Goal: Information Seeking & Learning: Learn about a topic

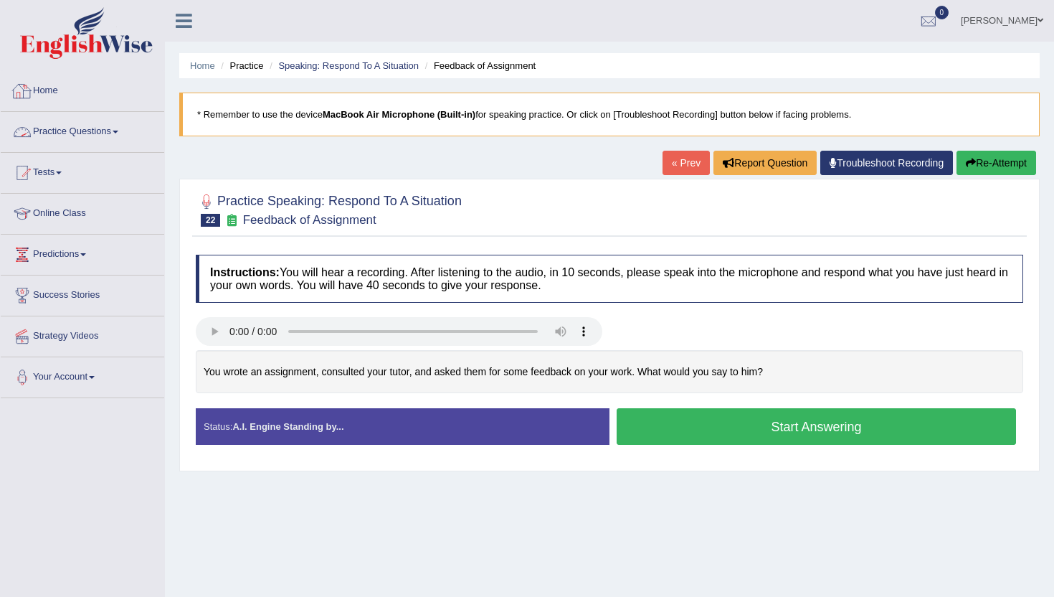
click at [60, 134] on link "Practice Questions" at bounding box center [82, 130] width 163 height 36
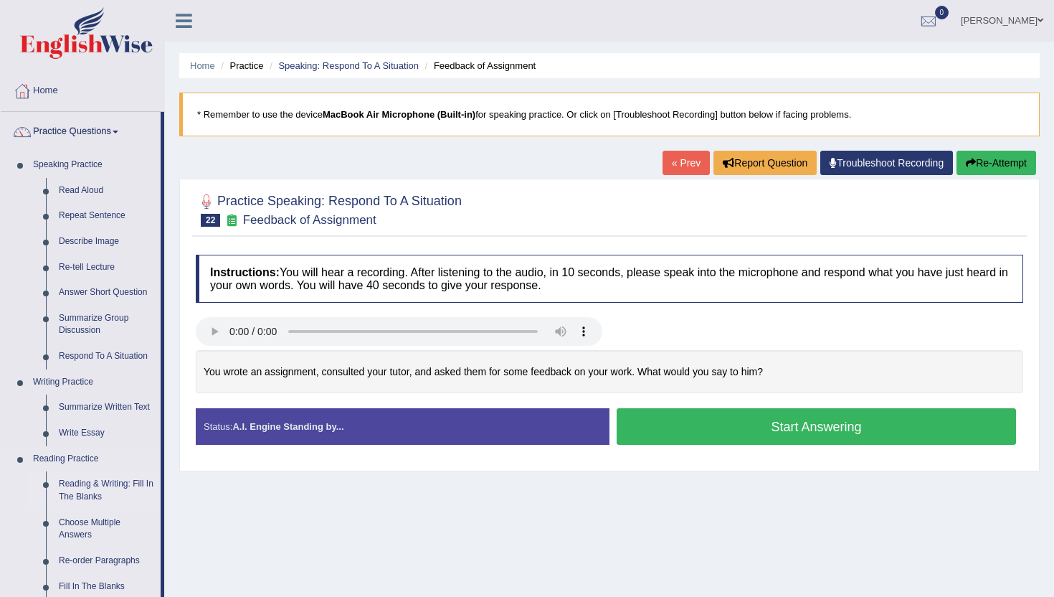
click at [95, 493] on link "Reading & Writing: Fill In The Blanks" at bounding box center [106, 490] width 108 height 38
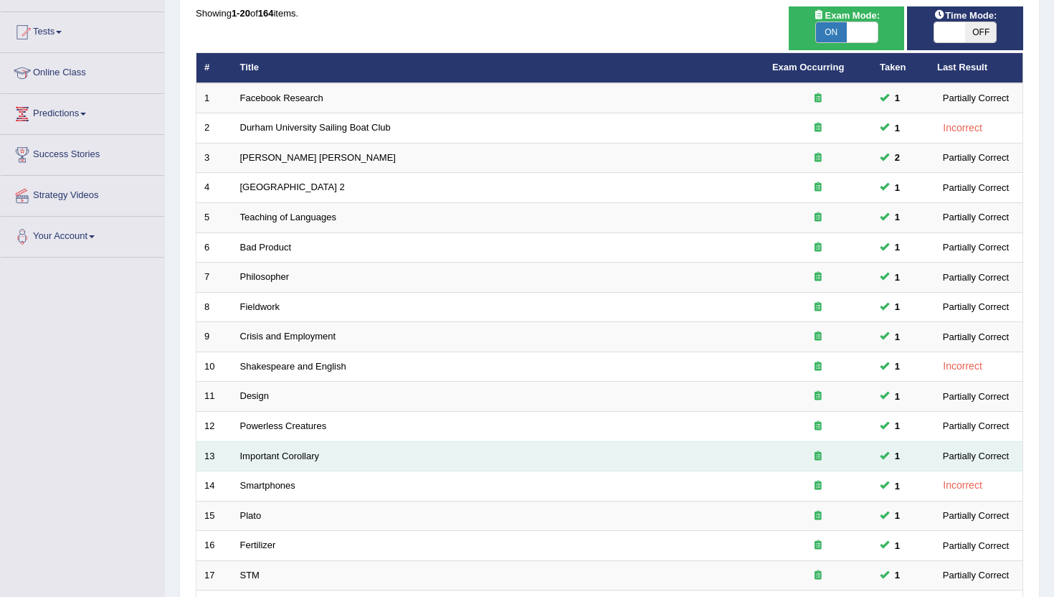
scroll to position [143, 0]
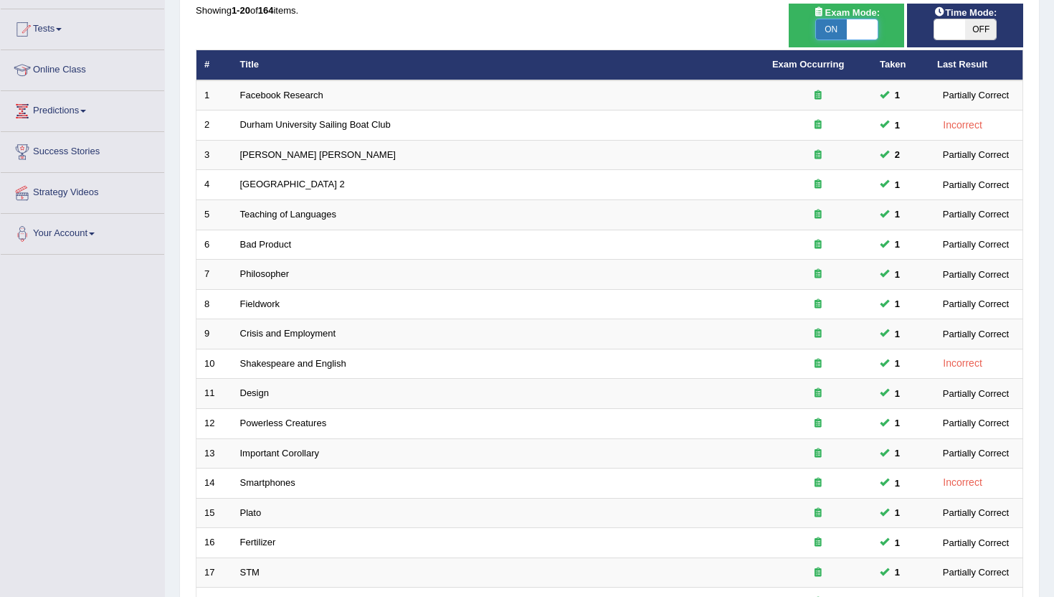
click at [865, 32] on span at bounding box center [862, 29] width 31 height 20
checkbox input "false"
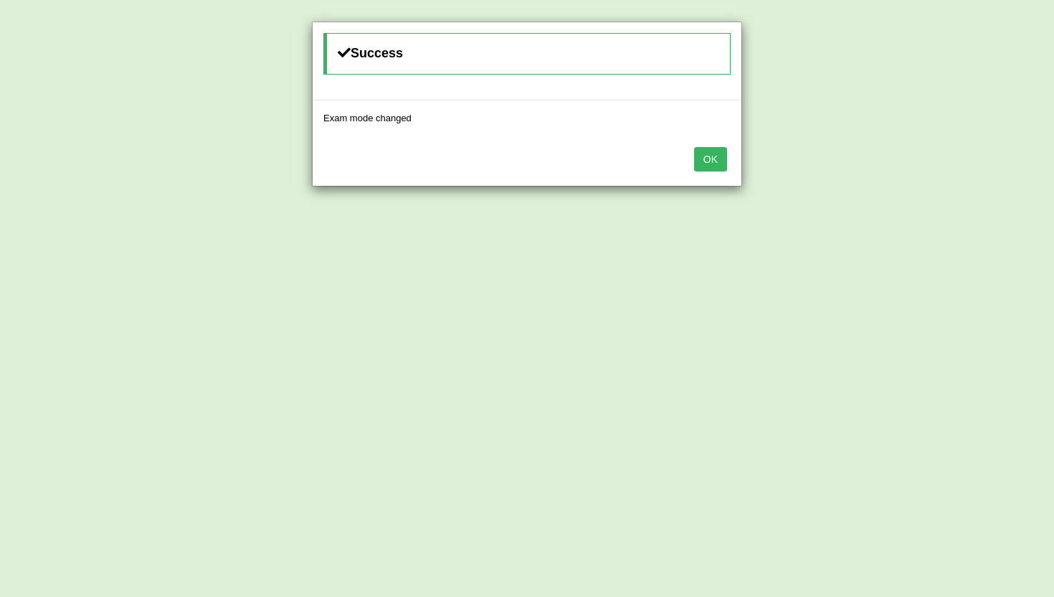
click at [720, 163] on button "OK" at bounding box center [710, 159] width 33 height 24
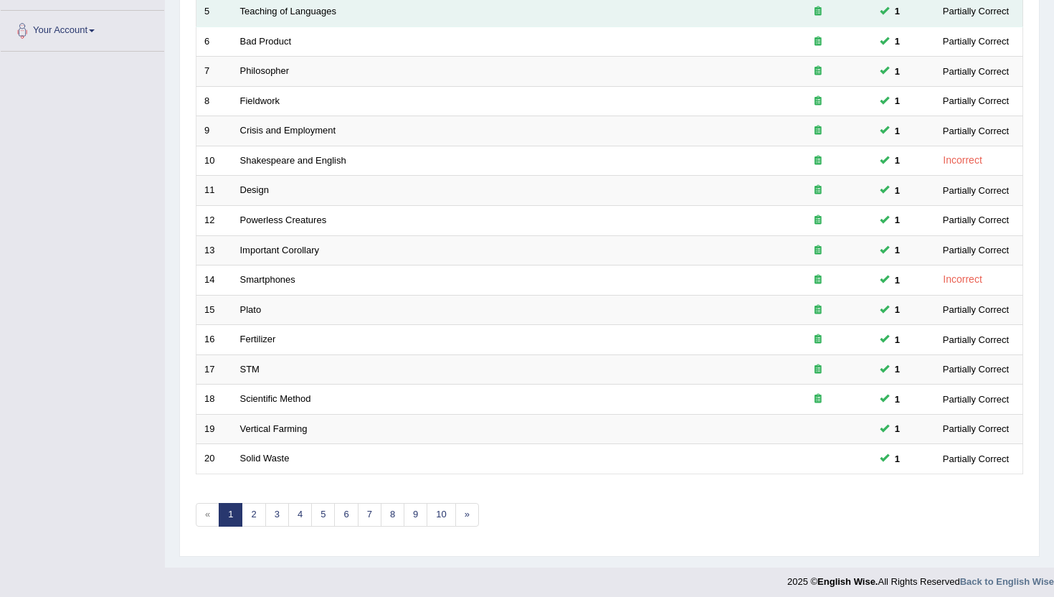
scroll to position [353, 0]
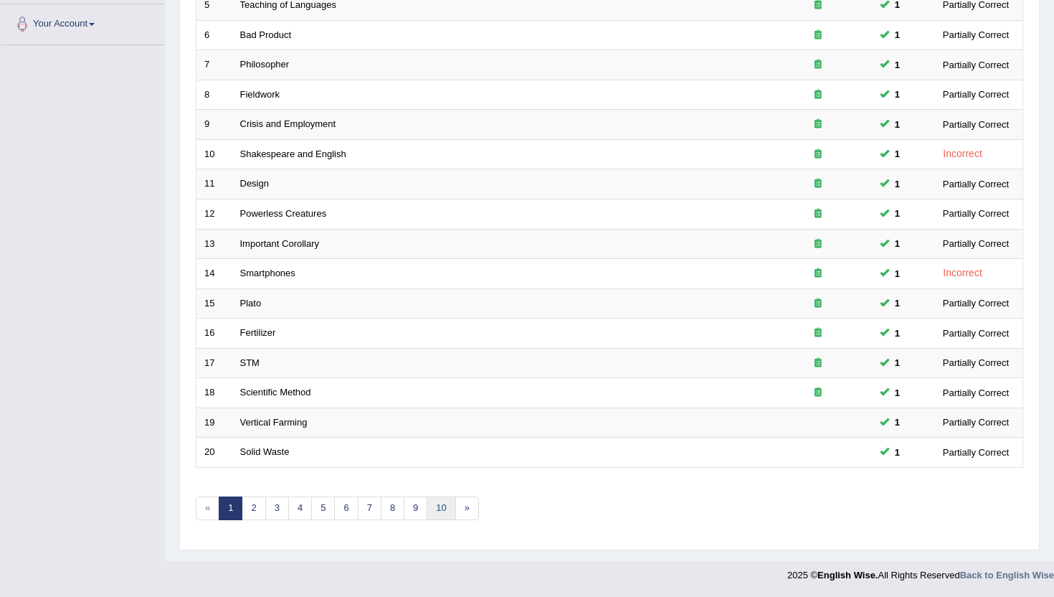
click at [437, 510] on link "10" at bounding box center [441, 508] width 29 height 24
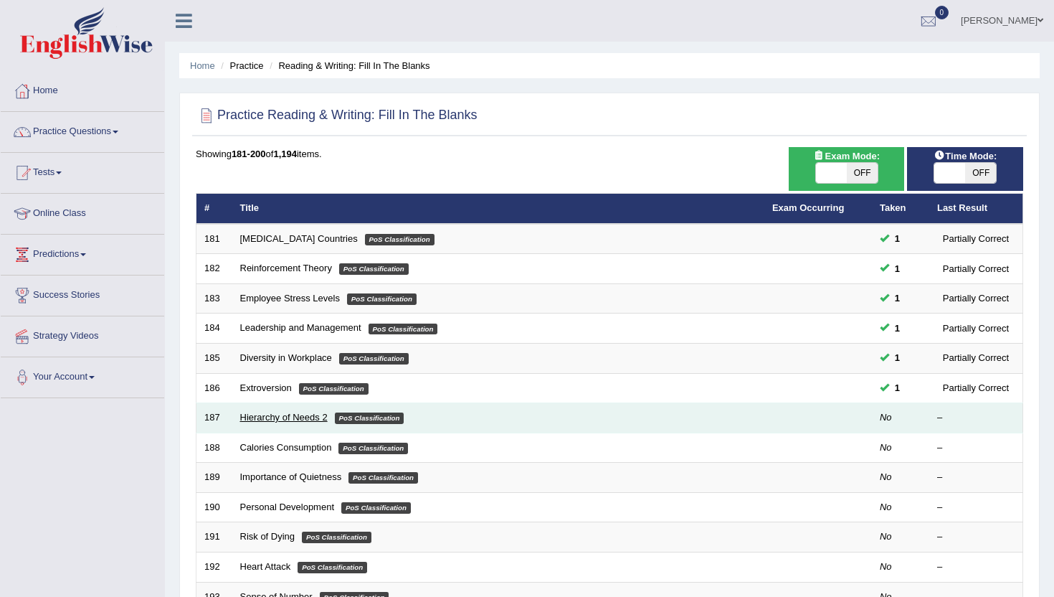
click at [316, 420] on link "Hierarchy of Needs 2" at bounding box center [283, 417] width 87 height 11
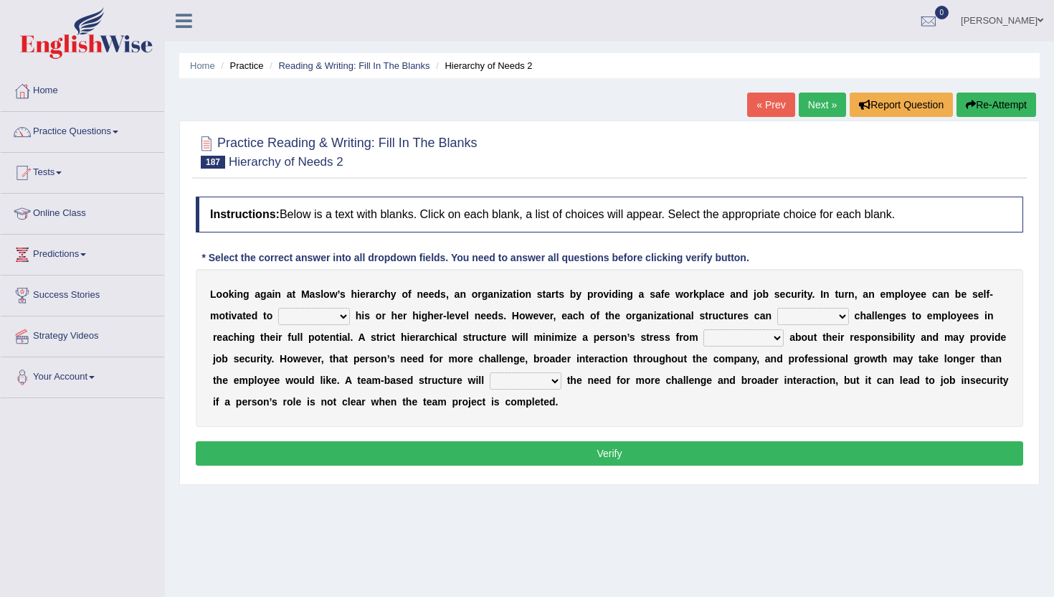
click at [326, 310] on select "fulfill refill relate revive" at bounding box center [314, 316] width 72 height 17
select select "fulfill"
click at [278, 308] on select "fulfill refill relate revive" at bounding box center [314, 316] width 72 height 17
click at [796, 317] on select "hose pose poise dose" at bounding box center [813, 316] width 72 height 17
select select "pose"
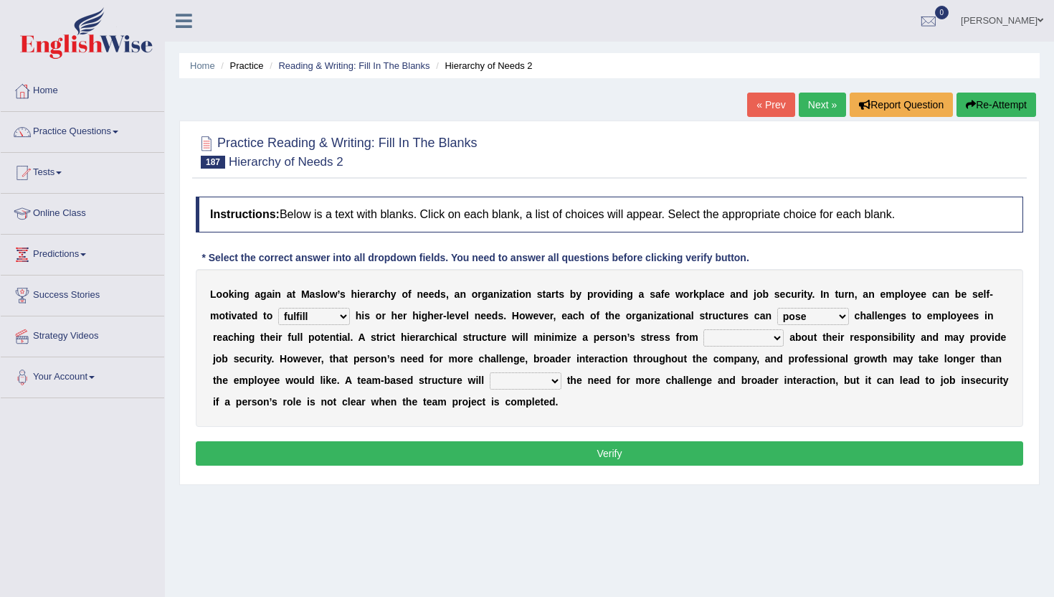
click at [777, 308] on select "hose pose poise dose" at bounding box center [813, 316] width 72 height 17
click at [716, 336] on select "ambiguity accessibility individuality punctuality" at bounding box center [743, 337] width 80 height 17
select select "accessibility"
click at [703, 329] on select "ambiguity accessibility individuality punctuality" at bounding box center [743, 337] width 80 height 17
click at [521, 386] on select "compress confess depress address" at bounding box center [526, 380] width 72 height 17
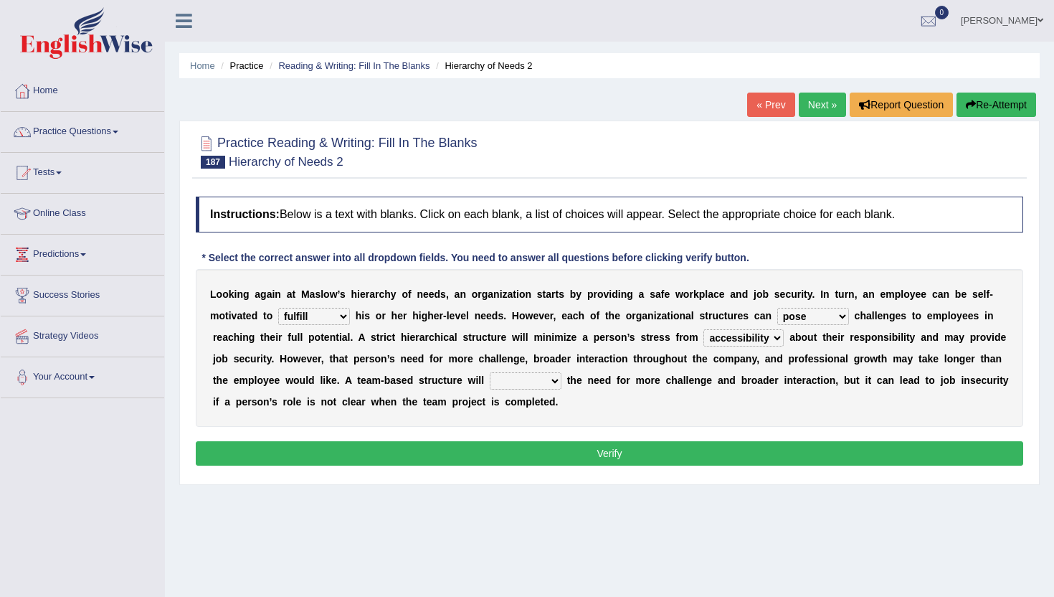
select select "address"
click at [491, 372] on select "compress confess depress address" at bounding box center [526, 380] width 72 height 17
click at [556, 440] on div "Instructions: Below is a text with blanks. Click on each blank, a list of choic…" at bounding box center [609, 333] width 835 height 288
click at [556, 455] on button "Verify" at bounding box center [609, 453] width 827 height 24
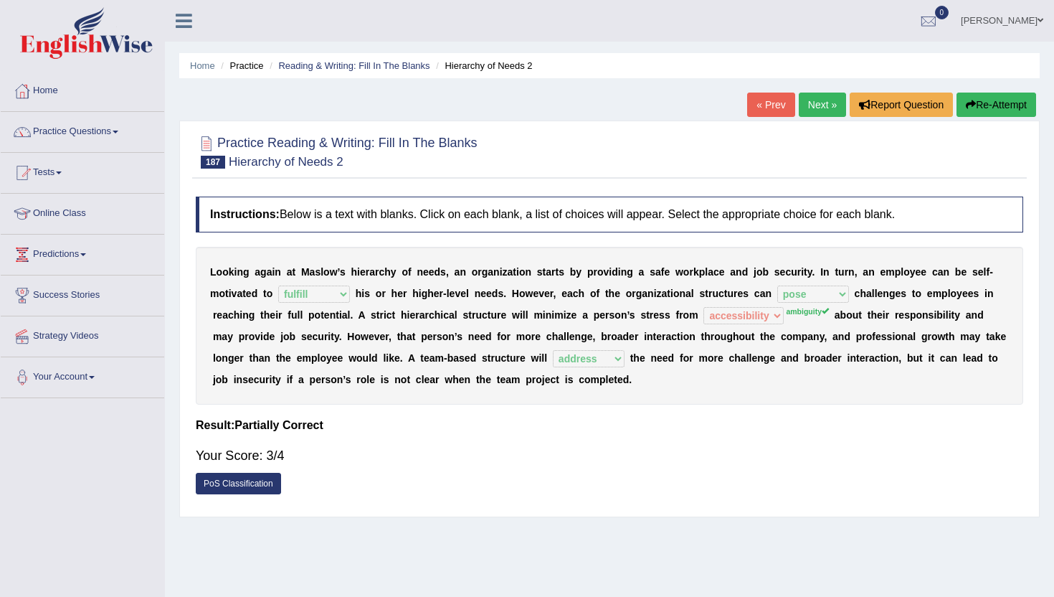
click at [811, 108] on link "Next »" at bounding box center [822, 104] width 47 height 24
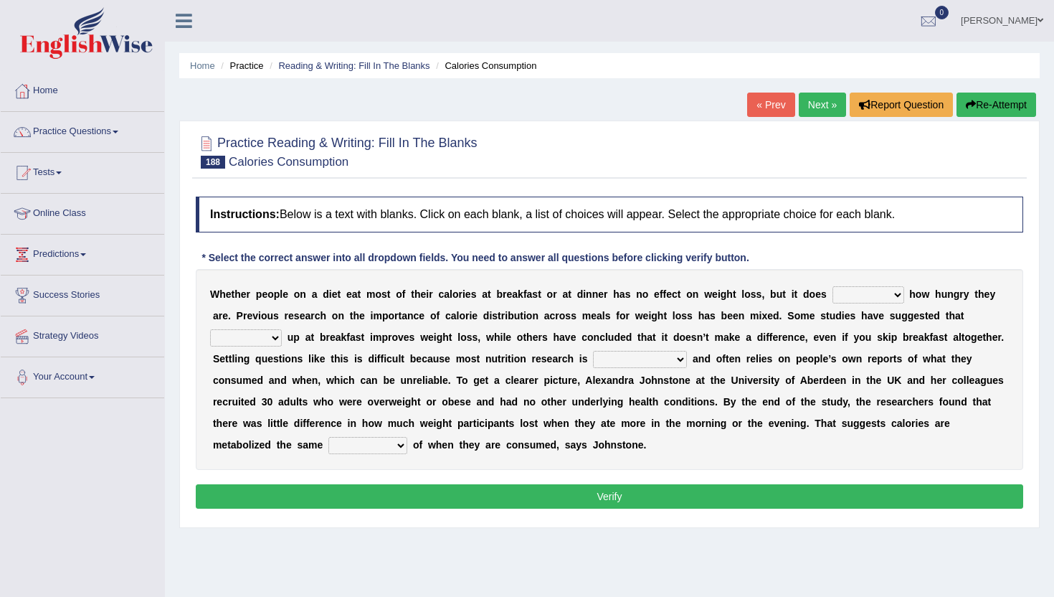
click at [868, 295] on select "affect defect effect collect" at bounding box center [868, 294] width 72 height 17
select select "effect"
click at [833, 286] on select "affect defect effect collect" at bounding box center [868, 294] width 72 height 17
click at [261, 336] on select "firing defiling filling compiling" at bounding box center [246, 337] width 72 height 17
select select "filling"
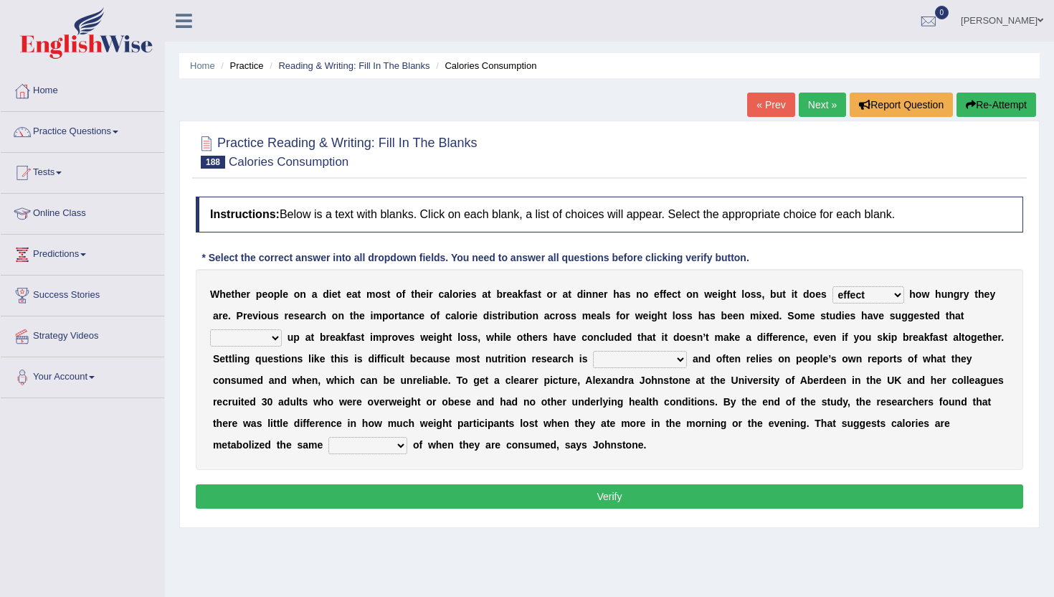
click at [210, 329] on select "firing defiling filling compiling" at bounding box center [246, 337] width 72 height 17
click at [643, 356] on select "conventional gravitational observational disproportional" at bounding box center [640, 359] width 94 height 17
select select "observational"
click at [593, 351] on select "conventional gravitational observational disproportional" at bounding box center [640, 359] width 94 height 17
click at [376, 447] on select "seedless priceless emotionless regardless" at bounding box center [367, 445] width 79 height 17
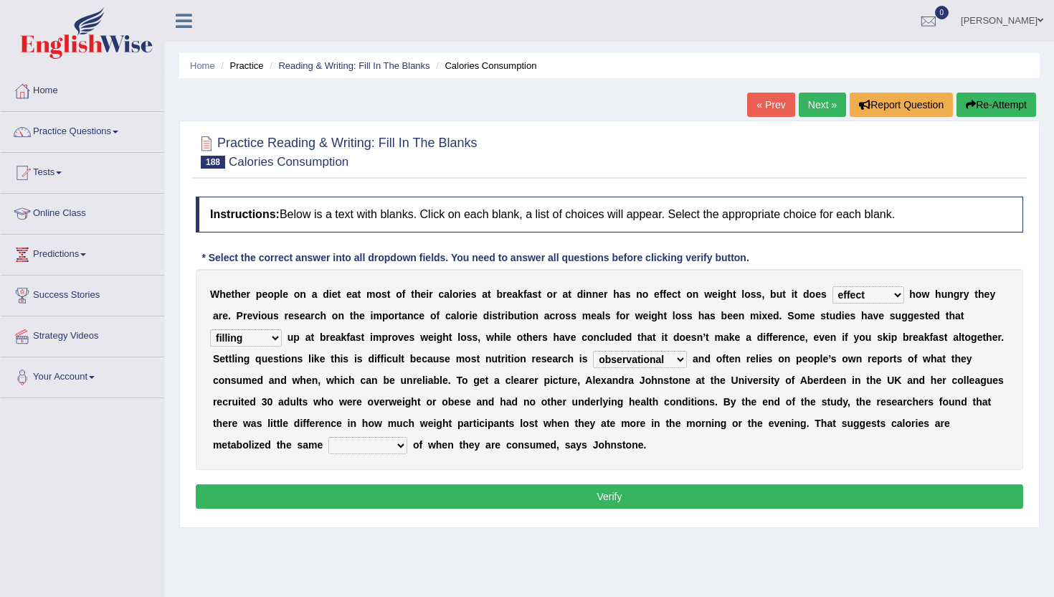
select select "regardless"
click at [329, 437] on select "seedless priceless emotionless regardless" at bounding box center [367, 445] width 79 height 17
click at [384, 497] on button "Verify" at bounding box center [609, 496] width 827 height 24
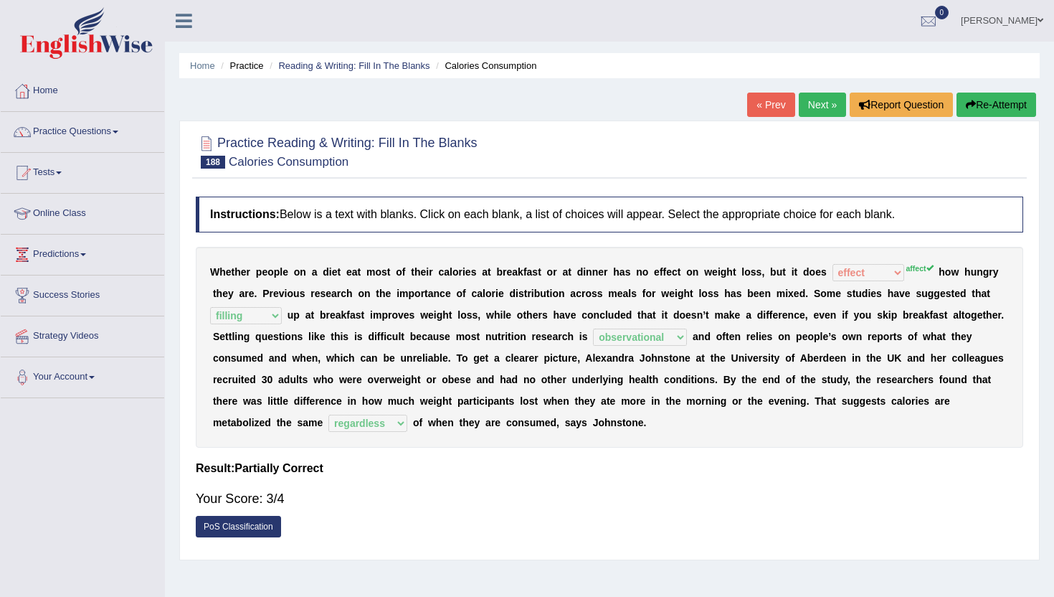
click at [812, 105] on link "Next »" at bounding box center [822, 104] width 47 height 24
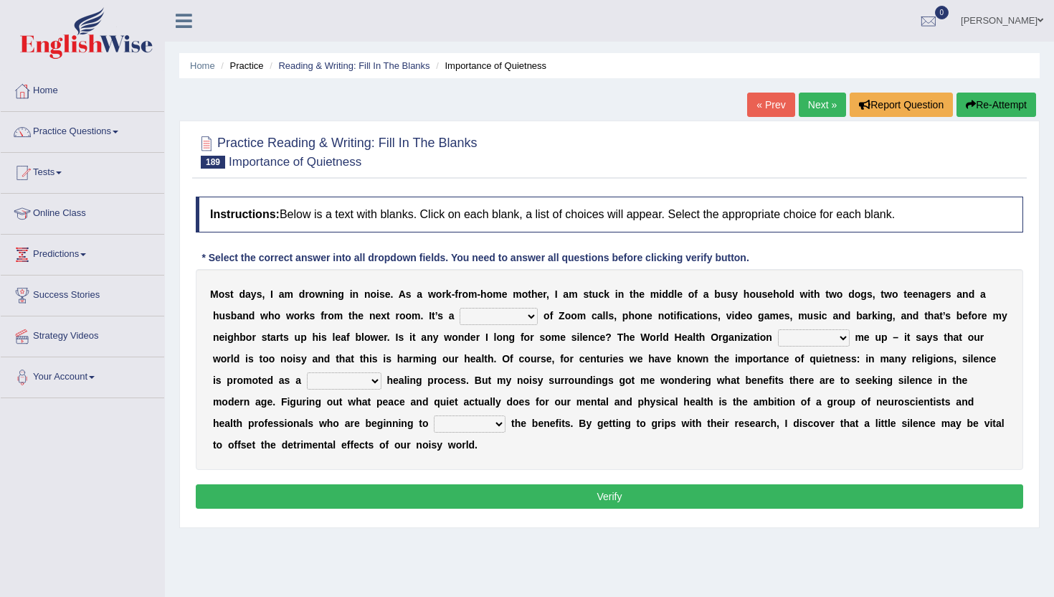
click at [480, 315] on select "euphony cacophony symphony monophony" at bounding box center [499, 316] width 78 height 17
select select "monophony"
click at [460, 308] on select "euphony cacophony symphony monophony" at bounding box center [499, 316] width 78 height 17
click at [812, 337] on select "keeps packs carries backs" at bounding box center [814, 337] width 72 height 17
select select "keeps"
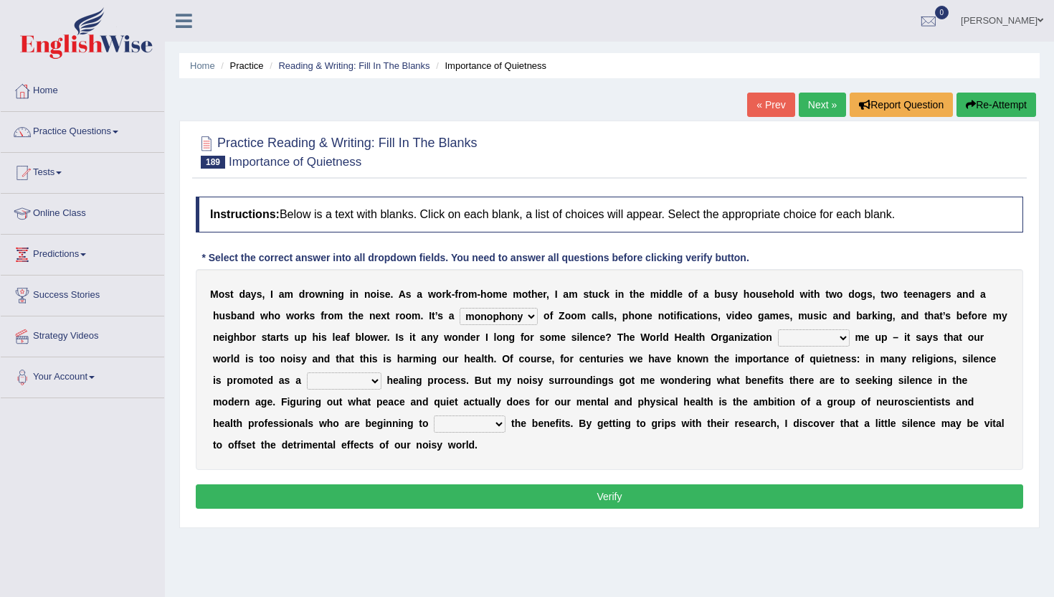
click at [778, 329] on select "keeps packs carries backs" at bounding box center [814, 337] width 72 height 17
click at [342, 381] on select "vital functional celestial detrimental" at bounding box center [344, 380] width 75 height 17
select select "vital"
click at [307, 372] on select "vital functional celestial detrimental" at bounding box center [344, 380] width 75 height 17
click at [345, 369] on div "M o s t d a y s , I a m d r o w n i n g i n n o i s e . A s a w o r k - f r o m…" at bounding box center [609, 369] width 827 height 201
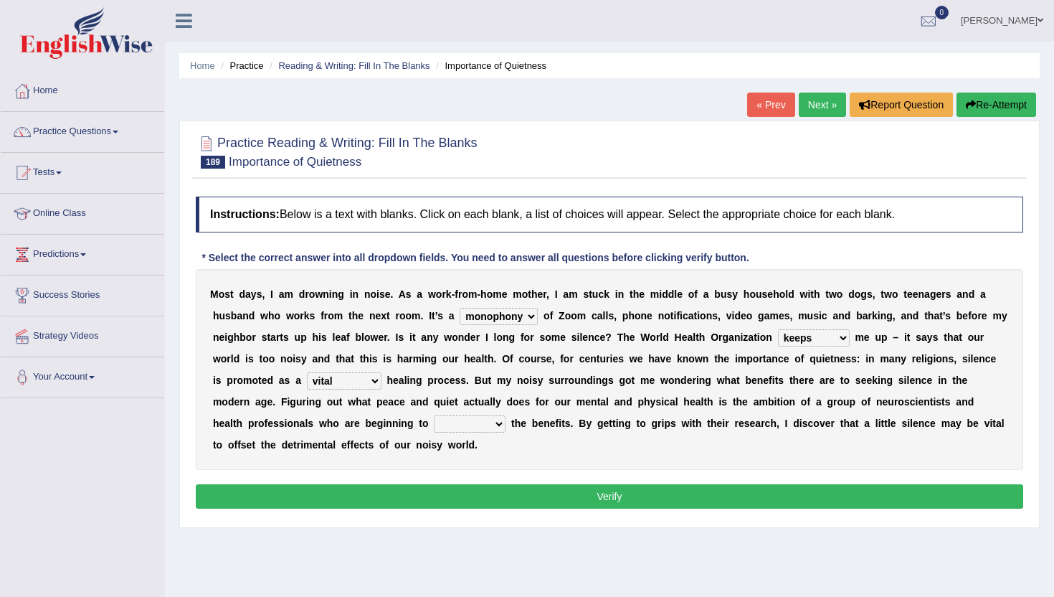
click at [440, 425] on select "retrieve unravel relieve unleash" at bounding box center [470, 423] width 72 height 17
select select "relieve"
click at [434, 415] on select "retrieve unravel relieve unleash" at bounding box center [470, 423] width 72 height 17
click at [442, 493] on button "Verify" at bounding box center [609, 496] width 827 height 24
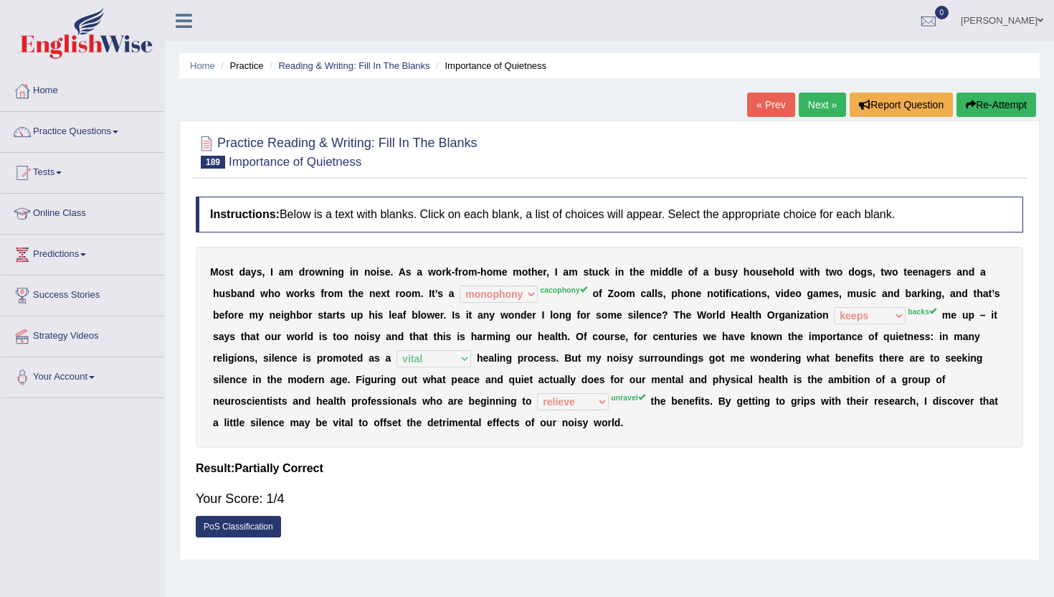
click at [633, 434] on div "M o s t d a y s , I a m d r o w n i n g i n n o i s e . A s a w o r k - f r o m…" at bounding box center [609, 347] width 827 height 201
click at [822, 106] on link "Next »" at bounding box center [822, 104] width 47 height 24
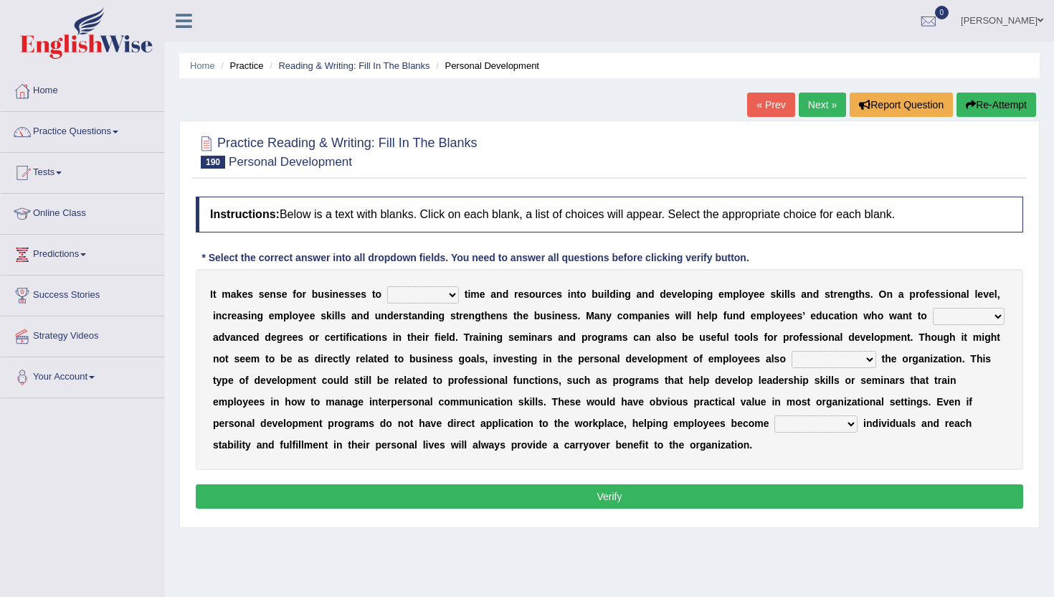
click at [401, 299] on select "inject displace invest remove" at bounding box center [423, 294] width 72 height 17
select select "invest"
click at [387, 286] on select "inject displace invest remove" at bounding box center [423, 294] width 72 height 17
click at [954, 317] on select "satisfy persuade pursue pacify" at bounding box center [969, 316] width 72 height 17
select select "pursue"
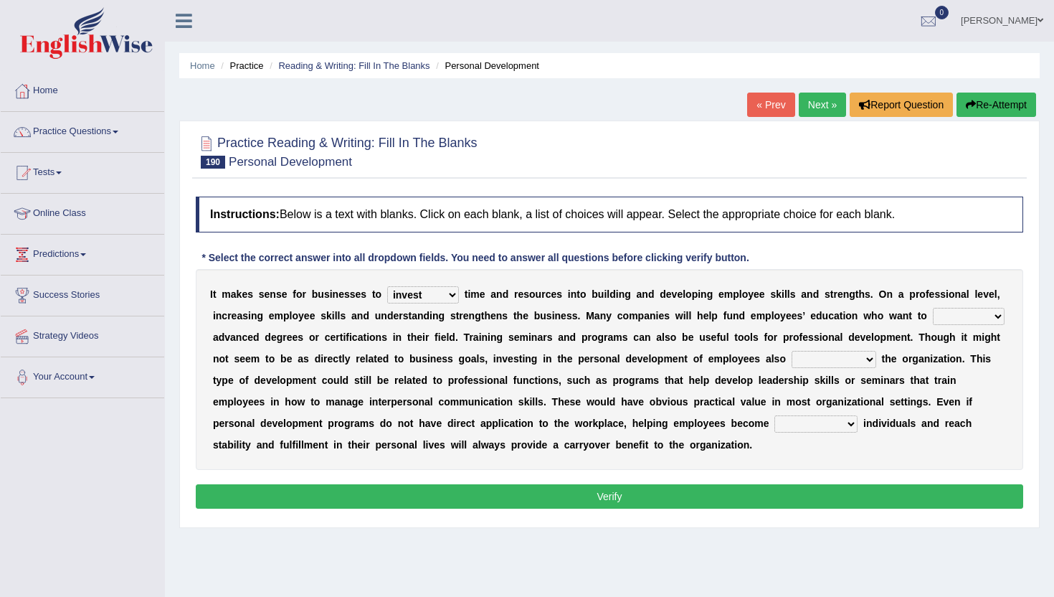
click at [933, 308] on select "satisfy persuade pursue pacify" at bounding box center [969, 316] width 72 height 17
click at [813, 358] on select "defines benefits placates compensates" at bounding box center [834, 359] width 85 height 17
select select "benefits"
click at [792, 351] on select "defines benefits placates compensates" at bounding box center [834, 359] width 85 height 17
click at [833, 350] on div "I t m a k e s s e n s e f o r b u s i n e s s e s t o inject displace invest re…" at bounding box center [609, 369] width 827 height 201
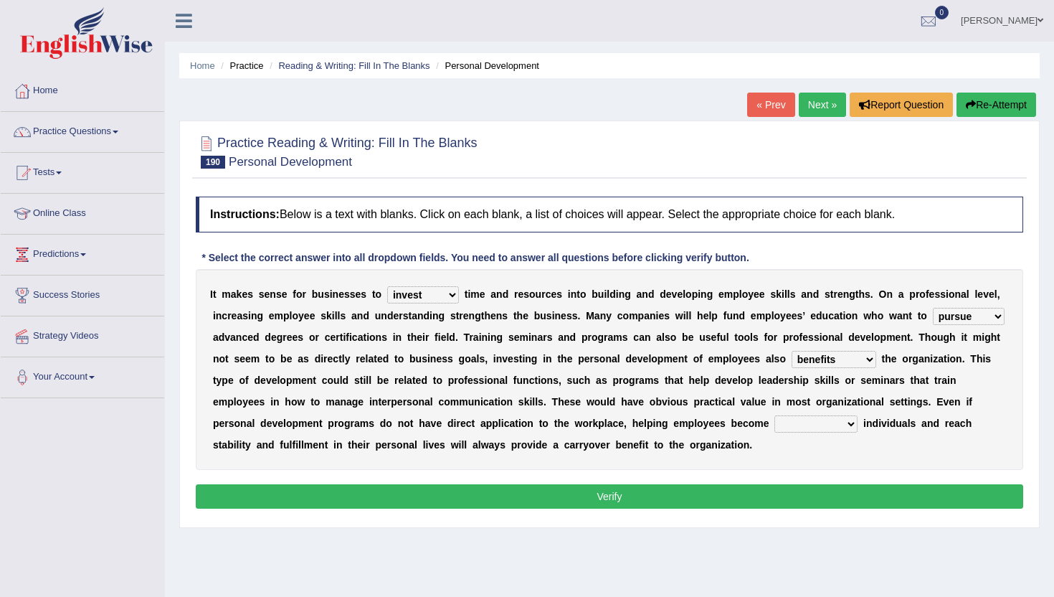
click at [833, 361] on select "defines benefits placates compensates" at bounding box center [834, 359] width 85 height 17
click at [803, 426] on select "pious well-rounded waddled bristle" at bounding box center [815, 423] width 83 height 17
select select "well-rounded"
click at [775, 415] on select "pious well-rounded waddled bristle" at bounding box center [815, 423] width 83 height 17
click at [655, 495] on button "Verify" at bounding box center [609, 496] width 827 height 24
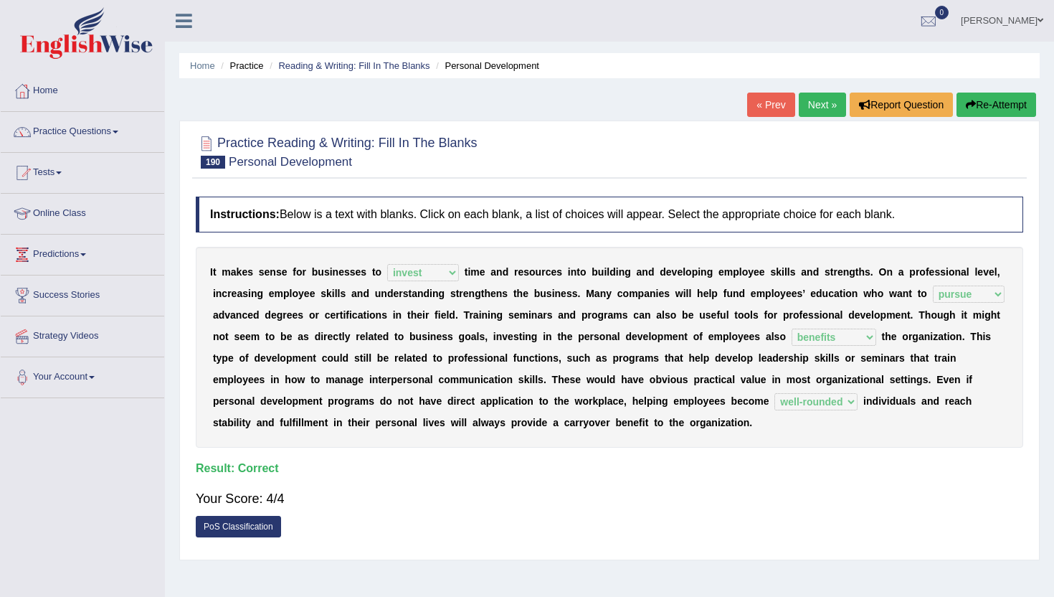
click at [807, 106] on link "Next »" at bounding box center [822, 104] width 47 height 24
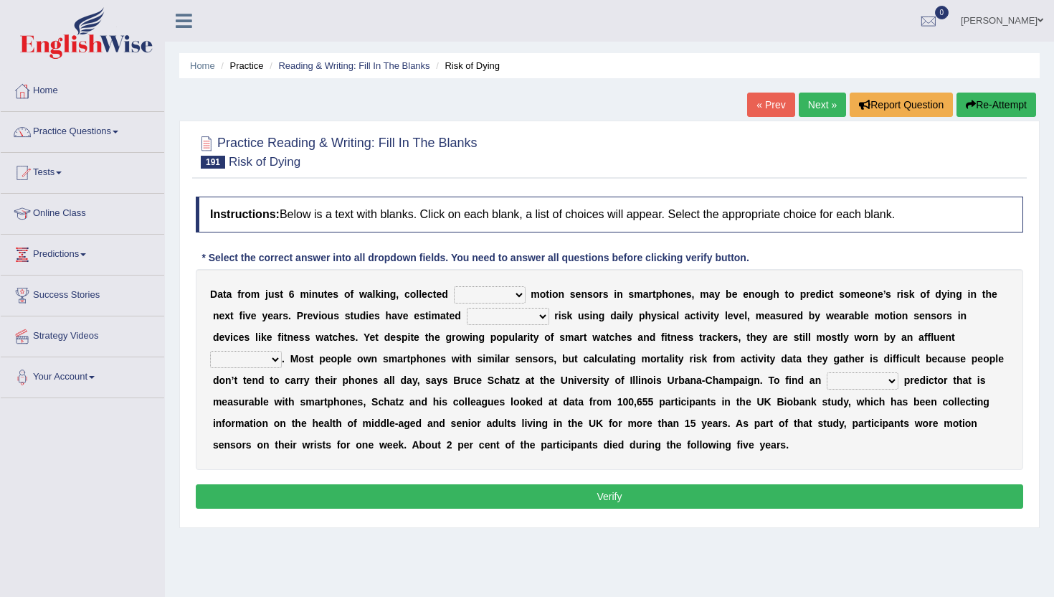
click at [483, 291] on select "of down off via" at bounding box center [490, 294] width 72 height 17
select select "via"
click at [454, 286] on select "of down off via" at bounding box center [490, 294] width 72 height 17
click at [488, 296] on select "of down off via" at bounding box center [490, 294] width 72 height 17
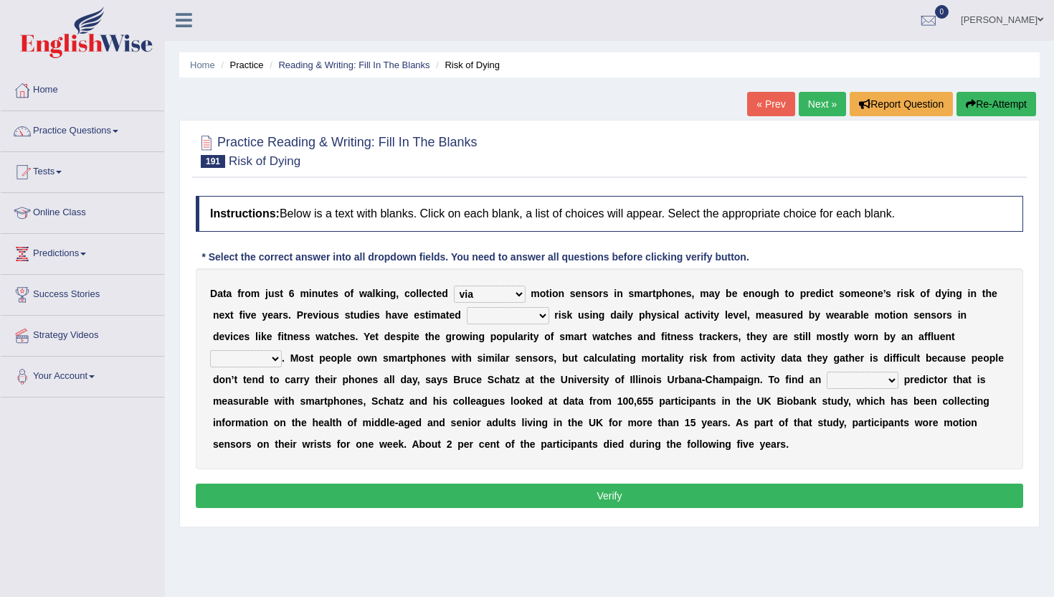
click at [502, 315] on select "mortality volatility notability compatibility" at bounding box center [508, 315] width 82 height 17
select select "mortality"
click at [467, 307] on select "mortality volatility notability compatibility" at bounding box center [508, 315] width 82 height 17
click at [507, 318] on select "mortality volatility notability compatibility" at bounding box center [508, 315] width 82 height 17
click at [282, 350] on select "minority region ethic majority" at bounding box center [246, 358] width 72 height 17
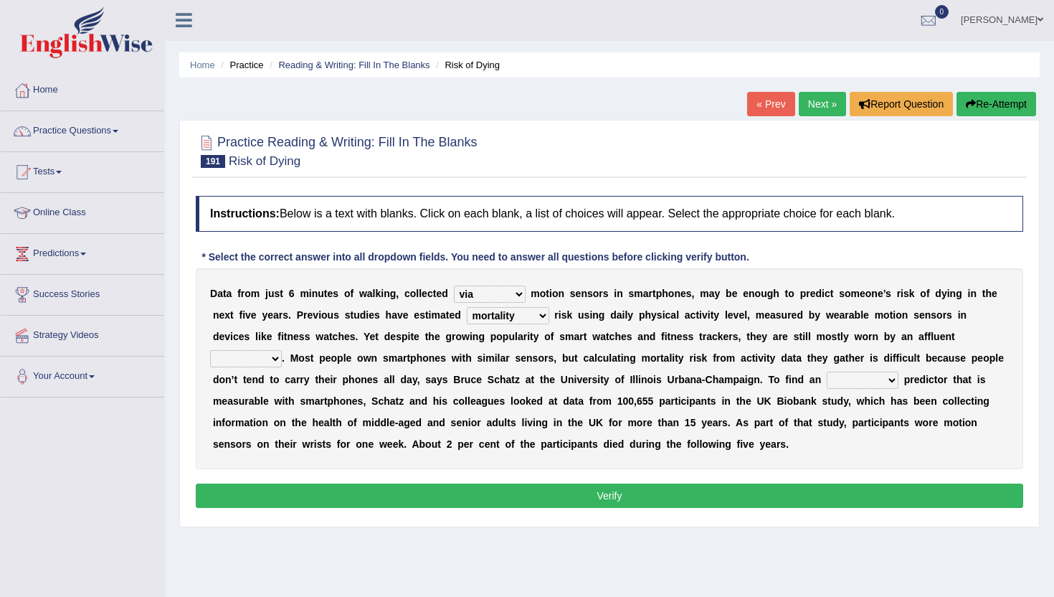
select select "region"
click at [282, 350] on select "minority region ethic majority" at bounding box center [246, 358] width 72 height 17
click at [827, 386] on select "allocated alliterated alternative alleviated" at bounding box center [863, 379] width 72 height 17
select select "alternative"
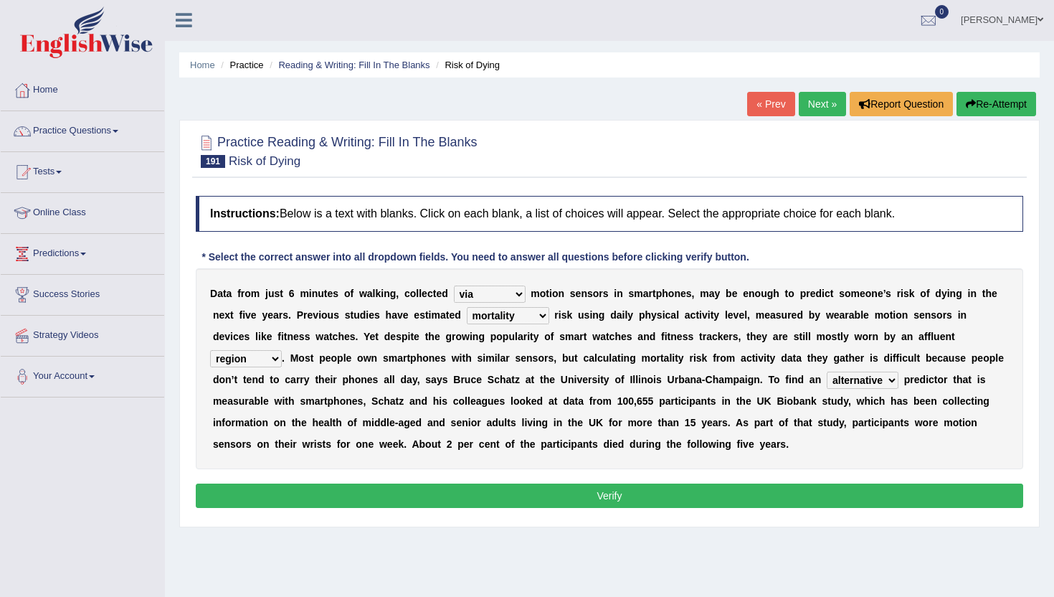
click at [827, 371] on select "allocated alliterated alternative alleviated" at bounding box center [863, 379] width 72 height 17
click at [773, 492] on button "Verify" at bounding box center [609, 495] width 827 height 24
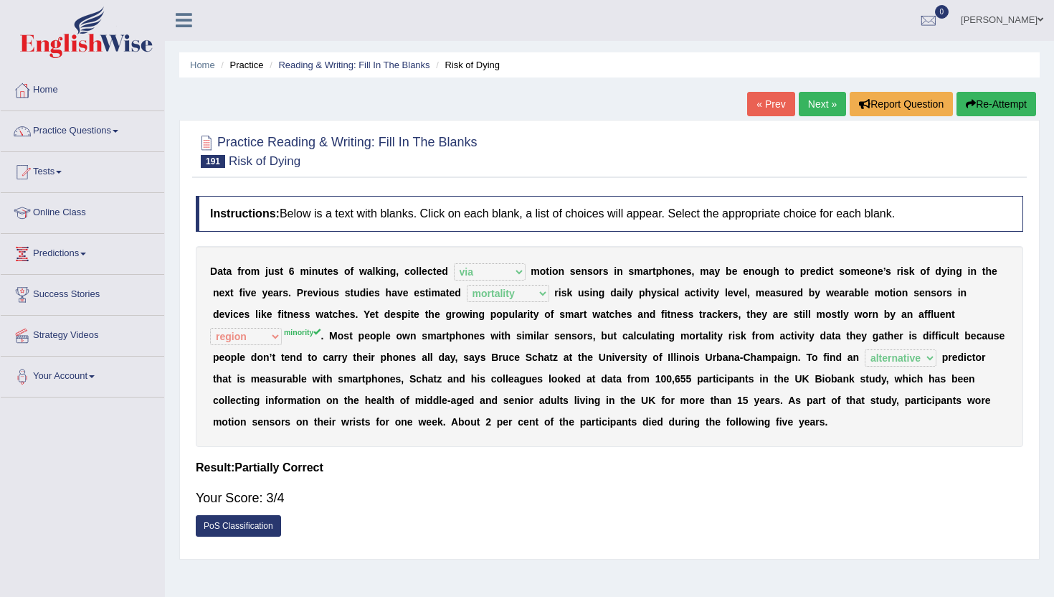
click at [815, 101] on link "Next »" at bounding box center [822, 104] width 47 height 24
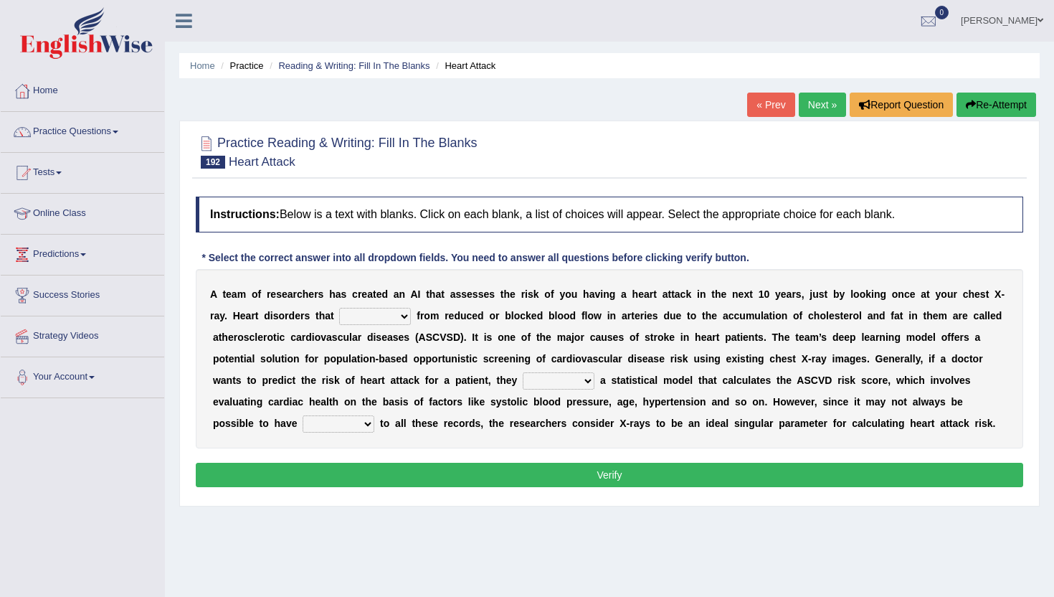
click at [374, 310] on select "vary receive originate exempt" at bounding box center [375, 316] width 72 height 17
select select "originate"
click at [339, 308] on select "vary receive originate exempt" at bounding box center [375, 316] width 72 height 17
click at [565, 385] on select "present suggest propose employ" at bounding box center [559, 380] width 72 height 17
click at [525, 372] on select "present suggest propose employ" at bounding box center [559, 380] width 72 height 17
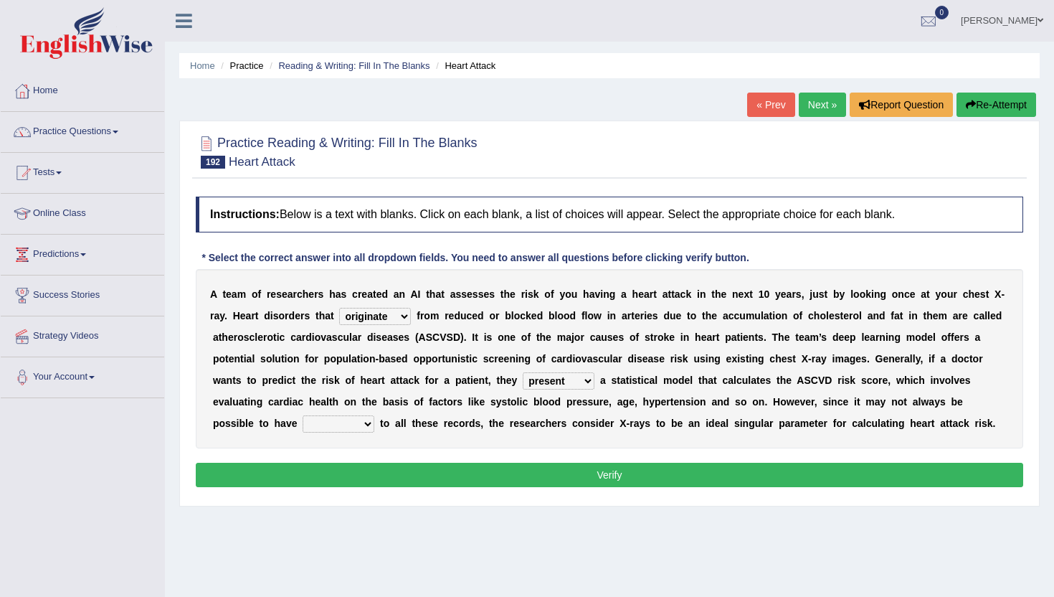
click at [563, 386] on select "present suggest propose employ" at bounding box center [559, 380] width 72 height 17
select select "propose"
click at [525, 372] on select "present suggest propose employ" at bounding box center [559, 380] width 72 height 17
click at [303, 427] on select "right potential access room" at bounding box center [339, 423] width 72 height 17
select select "right"
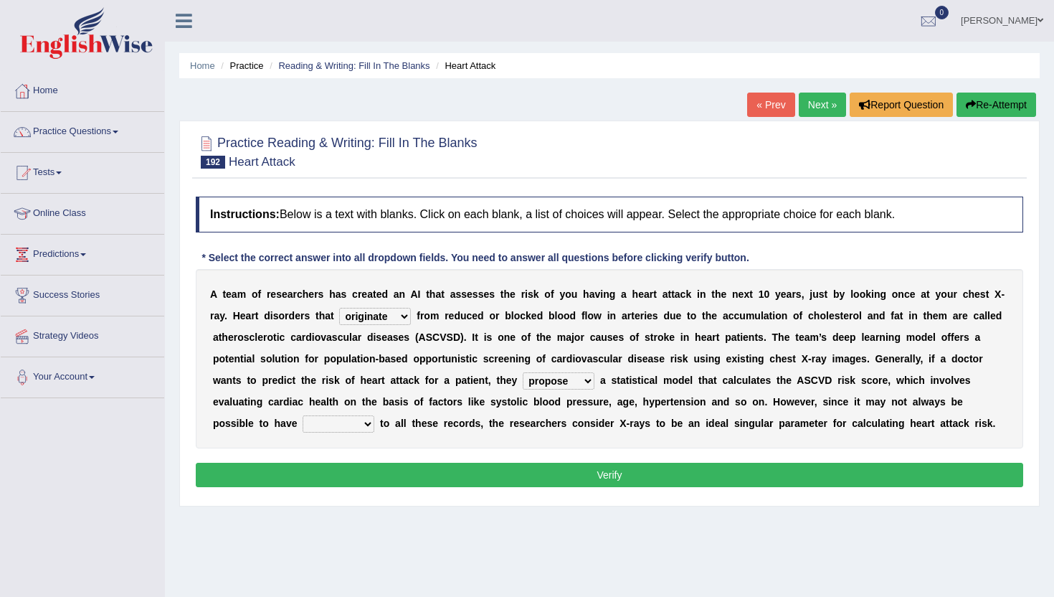
click at [303, 415] on select "right potential access room" at bounding box center [339, 423] width 72 height 17
click at [285, 467] on button "Verify" at bounding box center [609, 474] width 827 height 24
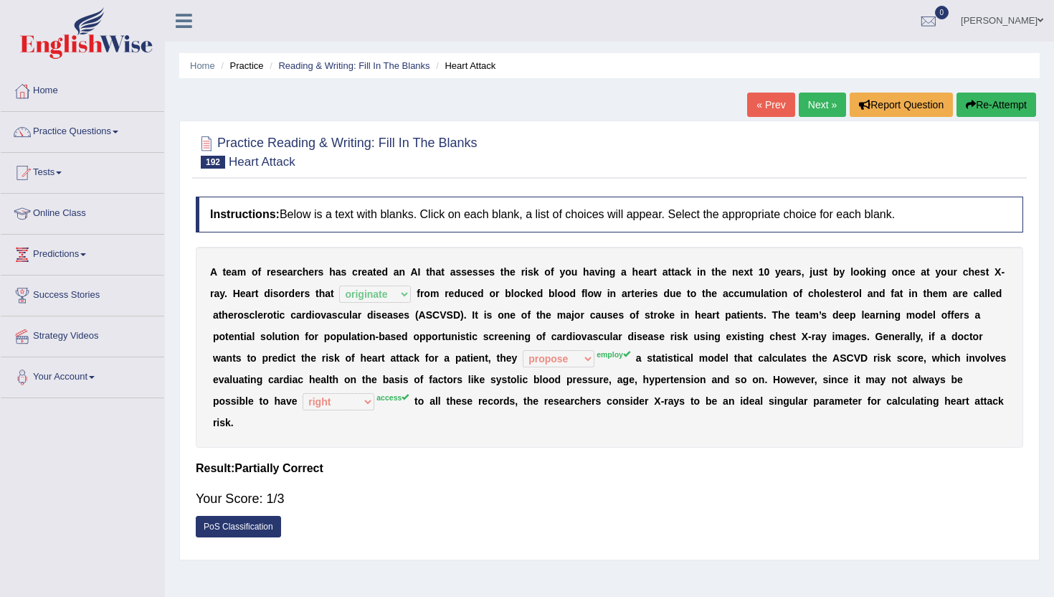
click at [812, 105] on link "Next »" at bounding box center [822, 104] width 47 height 24
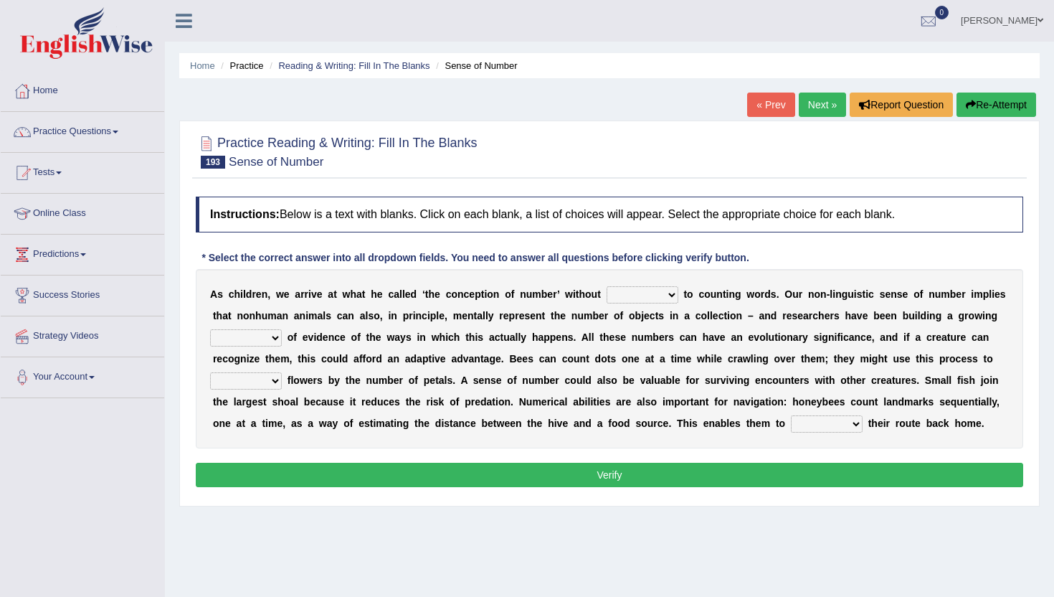
click at [660, 291] on select "discourse coarse recourse course" at bounding box center [643, 294] width 72 height 17
select select "discourse"
click at [607, 286] on select "discourse coarse recourse course" at bounding box center [643, 294] width 72 height 17
click at [269, 341] on select "need market body awareness" at bounding box center [246, 337] width 72 height 17
select select "need"
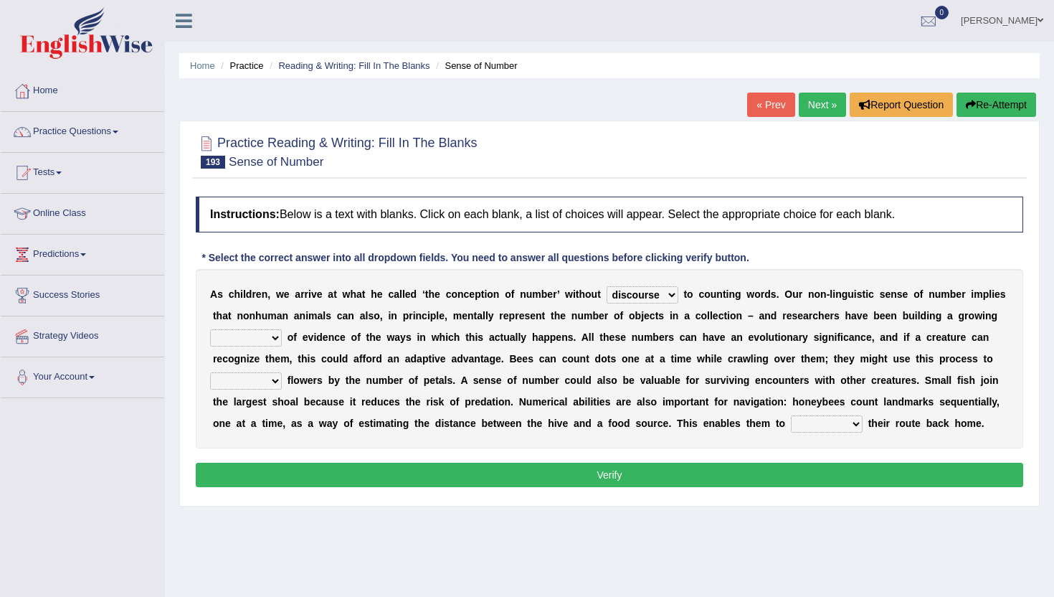
click at [210, 329] on select "need market body awareness" at bounding box center [246, 337] width 72 height 17
click at [260, 344] on select "need market body awareness" at bounding box center [246, 337] width 72 height 17
click at [261, 385] on select "value plant identify order" at bounding box center [246, 380] width 72 height 17
select select "identify"
click at [210, 372] on select "value plant identify order" at bounding box center [246, 380] width 72 height 17
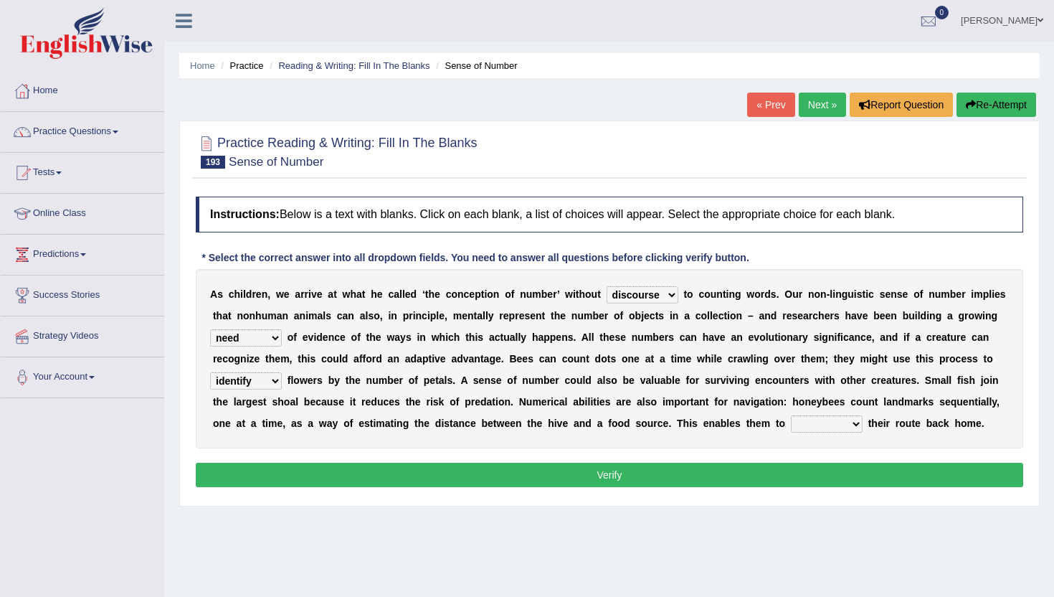
click at [826, 420] on select "slot clot plot blot" at bounding box center [827, 423] width 72 height 17
select select "slot"
click at [792, 415] on select "slot clot plot blot" at bounding box center [827, 423] width 72 height 17
click at [822, 467] on button "Verify" at bounding box center [609, 474] width 827 height 24
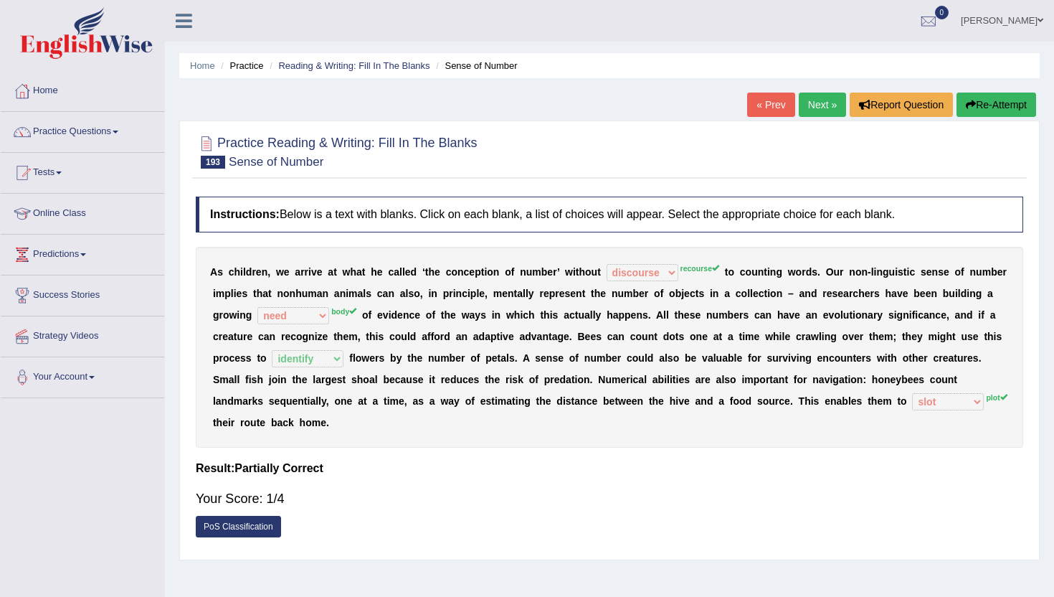
click at [825, 102] on link "Next »" at bounding box center [822, 104] width 47 height 24
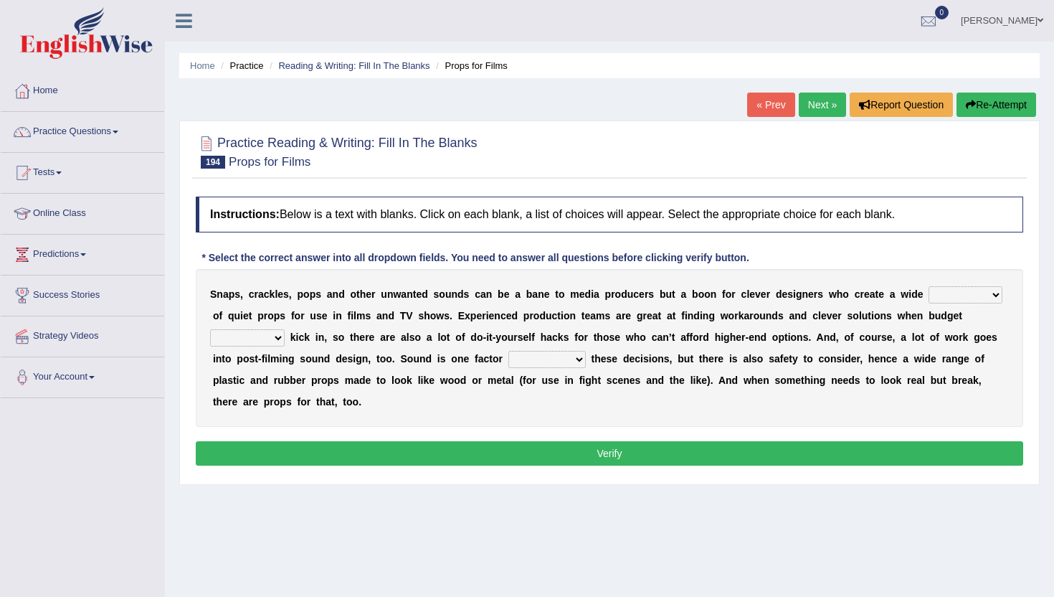
click at [940, 298] on select "range structure publication function" at bounding box center [966, 294] width 74 height 17
select select "range"
click at [930, 286] on select "range structure publication function" at bounding box center [966, 294] width 74 height 17
click at [260, 342] on select "services percents constraints events" at bounding box center [247, 337] width 75 height 17
select select "services"
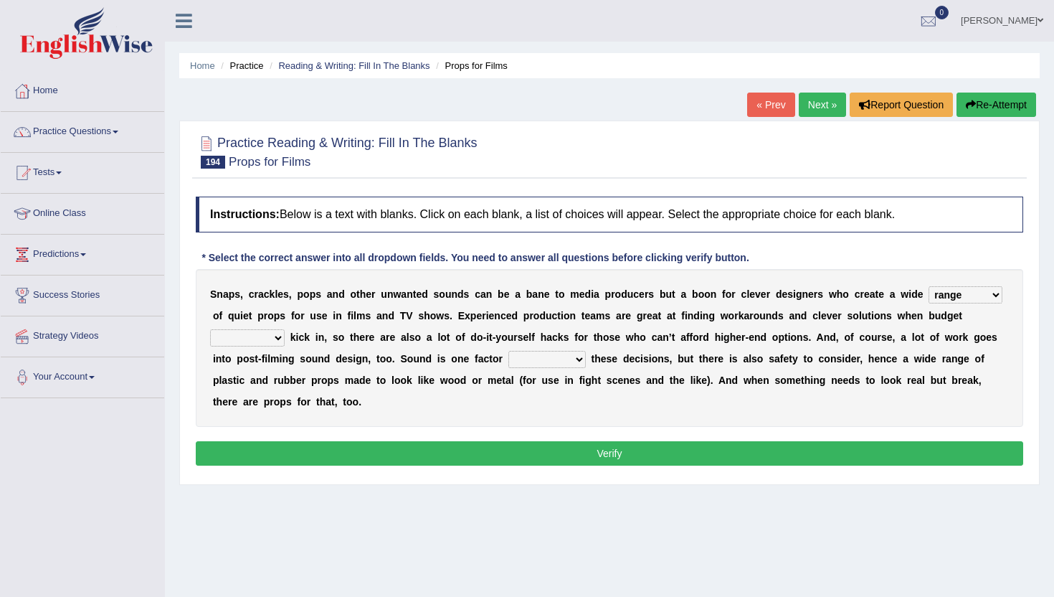
click at [210, 329] on select "services percents constraints events" at bounding box center [247, 337] width 75 height 17
click at [260, 335] on select "services percents constraints events" at bounding box center [247, 337] width 75 height 17
click at [535, 364] on select "specializing removing driving celebrating" at bounding box center [546, 359] width 77 height 17
select select "driving"
click at [508, 351] on select "specializing removing driving celebrating" at bounding box center [546, 359] width 77 height 17
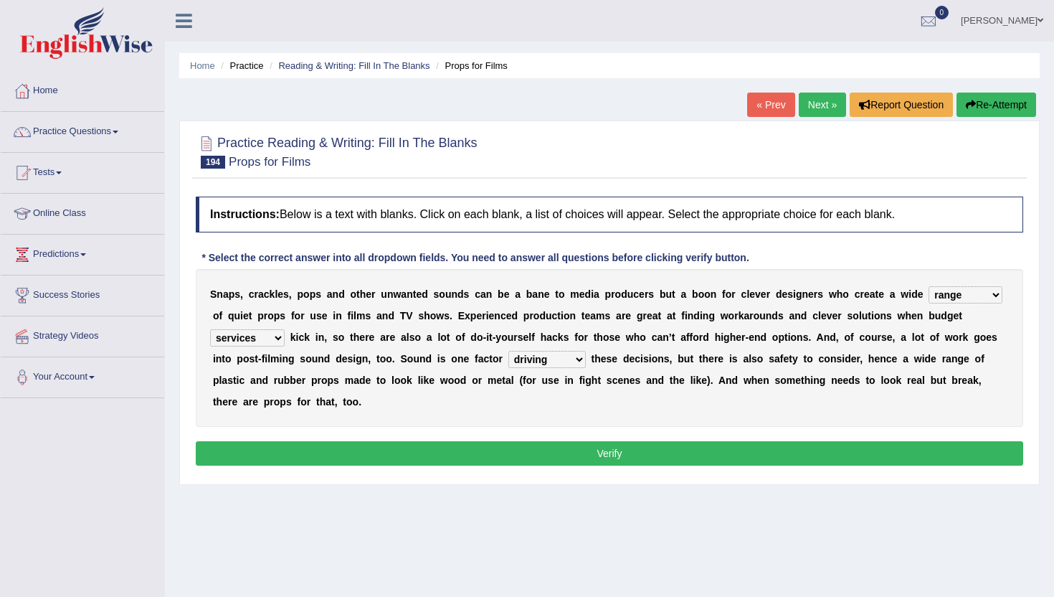
click at [551, 461] on button "Verify" at bounding box center [609, 453] width 827 height 24
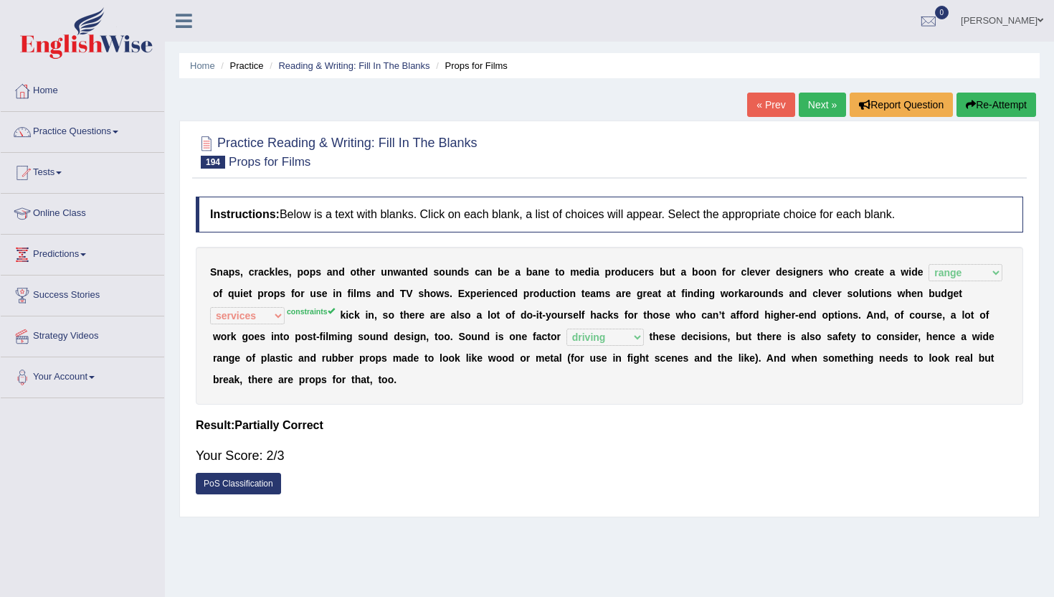
click at [809, 108] on link "Next »" at bounding box center [822, 104] width 47 height 24
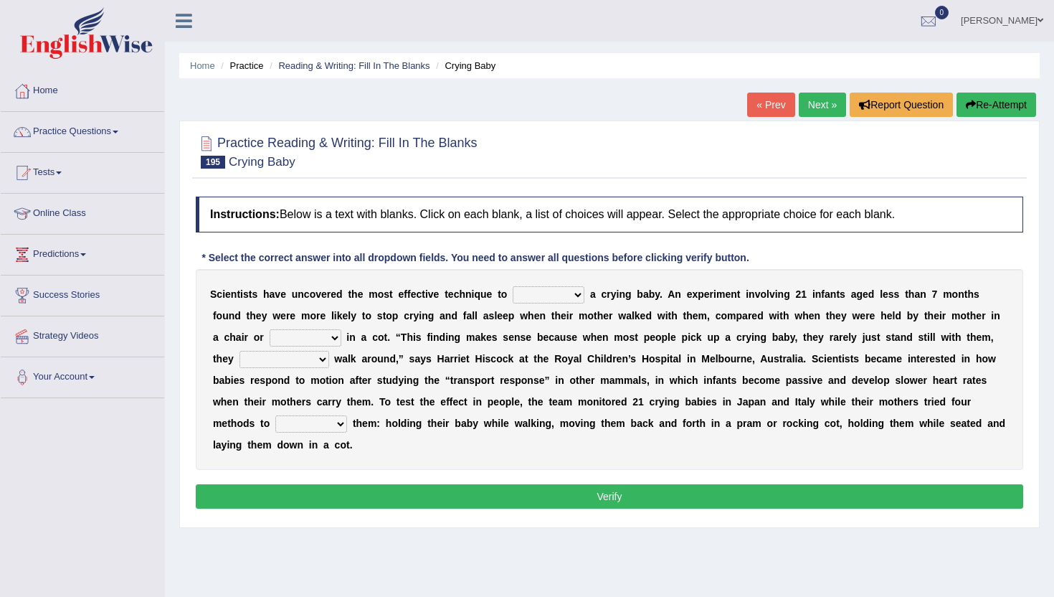
click at [546, 295] on select "writhe swathe scythe soothe" at bounding box center [549, 294] width 72 height 17
select select "soothe"
click at [513, 286] on select "writhe swathe scythe soothe" at bounding box center [549, 294] width 72 height 17
click at [548, 300] on select "writhe swathe scythe soothe" at bounding box center [549, 294] width 72 height 17
click at [293, 336] on select "lay laid lied lying" at bounding box center [306, 337] width 72 height 17
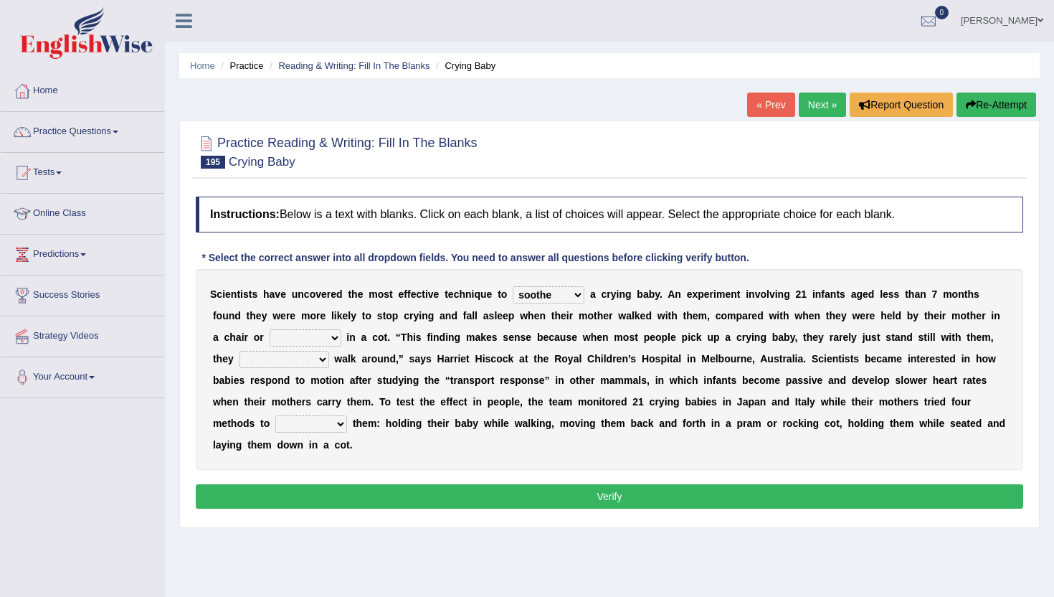
select select "lying"
click at [270, 329] on select "lay laid lied lying" at bounding box center [306, 337] width 72 height 17
click at [300, 356] on select "constructively collectively interrogatively instinctively" at bounding box center [284, 359] width 90 height 17
select select "instinctively"
click at [239, 351] on select "constructively collectively interrogatively instinctively" at bounding box center [284, 359] width 90 height 17
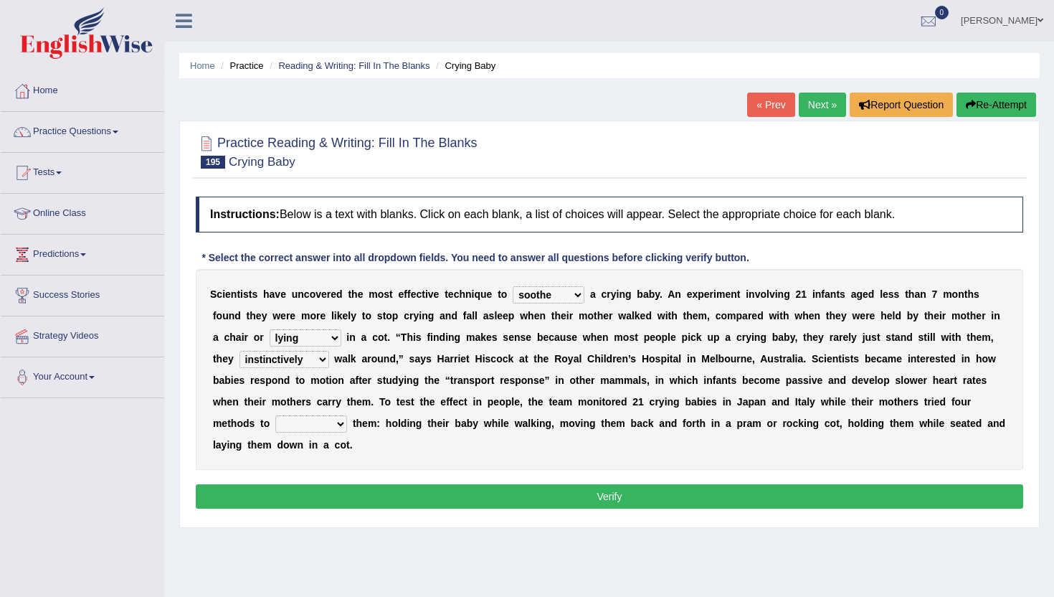
click at [317, 427] on select "palm psalm calm balm" at bounding box center [311, 423] width 72 height 17
select select "calm"
click at [275, 415] on select "palm psalm calm balm" at bounding box center [311, 423] width 72 height 17
click at [356, 495] on button "Verify" at bounding box center [609, 496] width 827 height 24
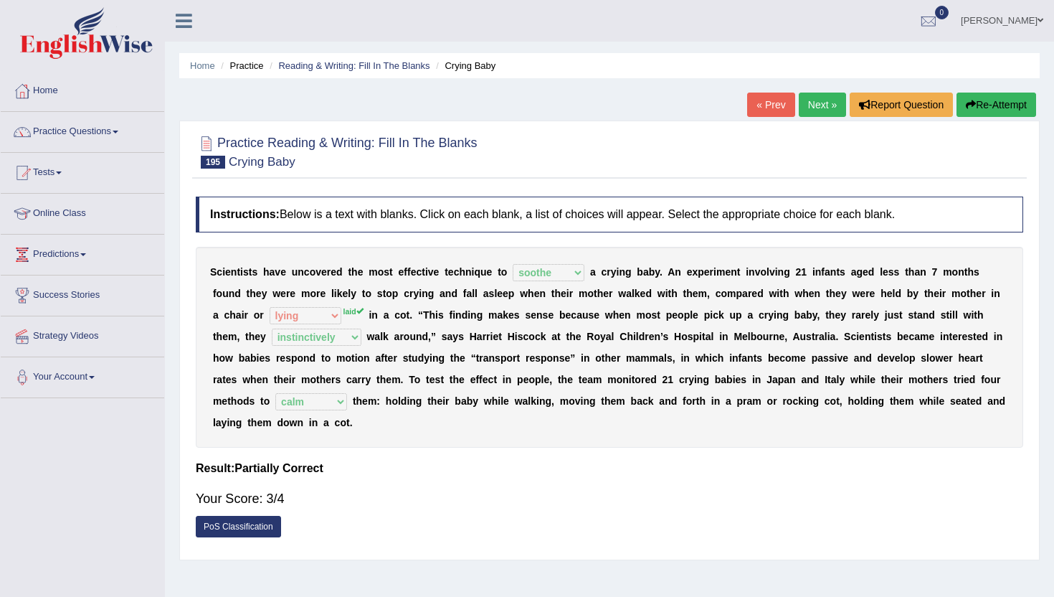
click at [810, 105] on link "Next »" at bounding box center [822, 104] width 47 height 24
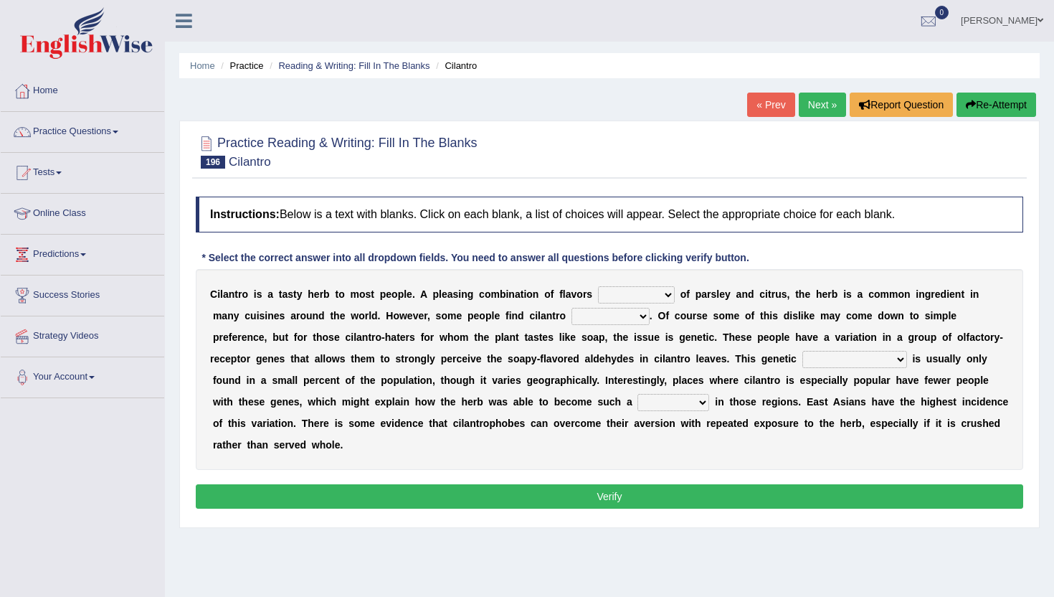
click at [649, 295] on select "remnant offensive affluent reminiscent" at bounding box center [636, 294] width 77 height 17
select select "offensive"
click at [598, 286] on select "remnant offensive affluent reminiscent" at bounding box center [636, 294] width 77 height 17
click at [635, 300] on select "remnant offensive affluent reminiscent" at bounding box center [636, 294] width 77 height 17
click at [571, 322] on select "vaccinating revolting suspecting invigorating" at bounding box center [610, 316] width 78 height 17
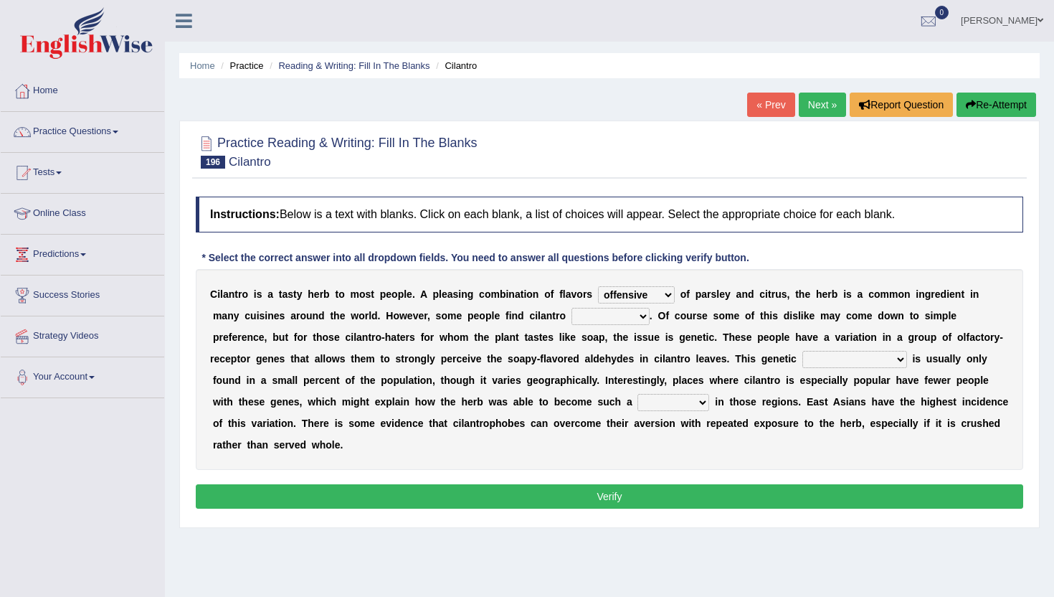
click at [802, 362] on select "taint density dam [PERSON_NAME]" at bounding box center [854, 359] width 105 height 17
click at [802, 351] on select "taint density dam [PERSON_NAME]" at bounding box center [854, 359] width 105 height 17
click at [802, 363] on select "taint density dam quirk" at bounding box center [854, 359] width 105 height 17
click at [802, 364] on select "taint density dam quirk" at bounding box center [854, 359] width 105 height 17
select select "density"
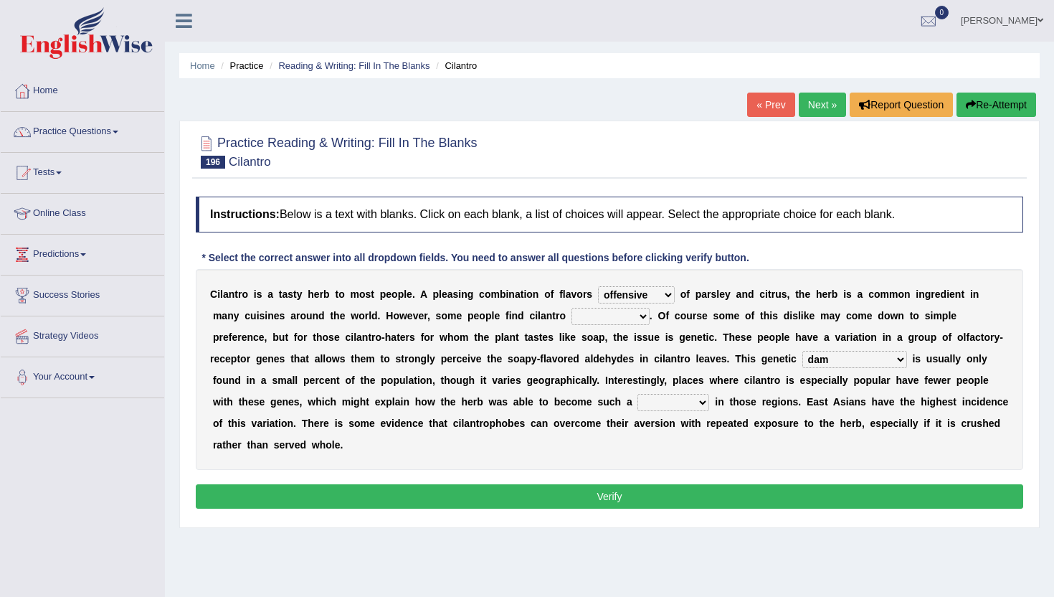
click at [802, 351] on select "taint density dam quirk" at bounding box center [854, 359] width 105 height 17
click at [637, 400] on select "homestay mainstay stay overstay" at bounding box center [673, 402] width 72 height 17
select select "stay"
click at [637, 394] on select "homestay mainstay stay overstay" at bounding box center [673, 402] width 72 height 17
click at [571, 312] on select "vaccinating revolting suspecting invigorating" at bounding box center [610, 316] width 78 height 17
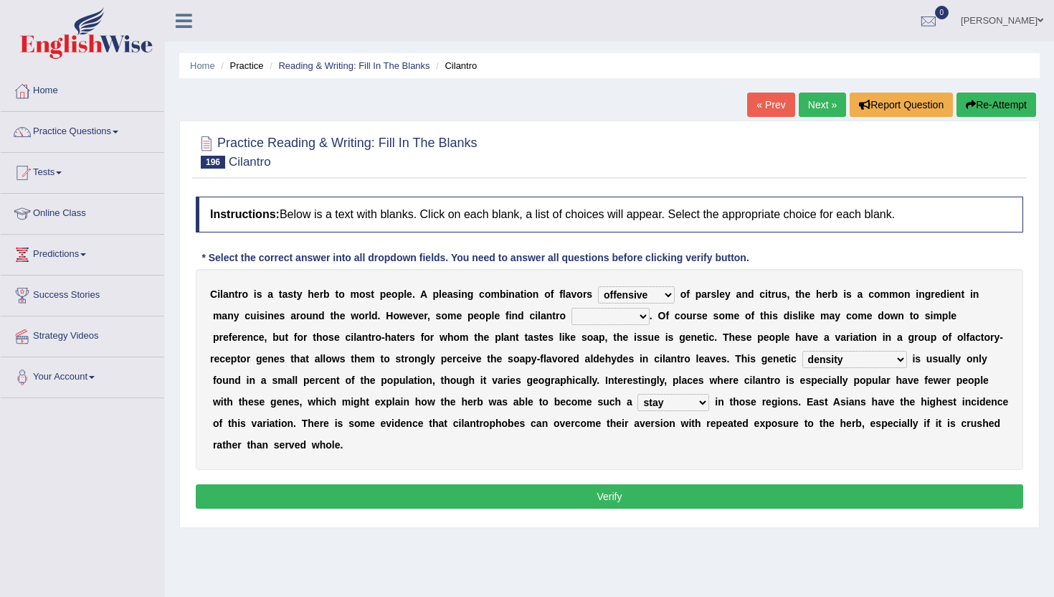
select select "vaccinating"
click at [571, 308] on select "vaccinating revolting suspecting invigorating" at bounding box center [610, 316] width 78 height 17
click at [560, 494] on button "Verify" at bounding box center [609, 496] width 827 height 24
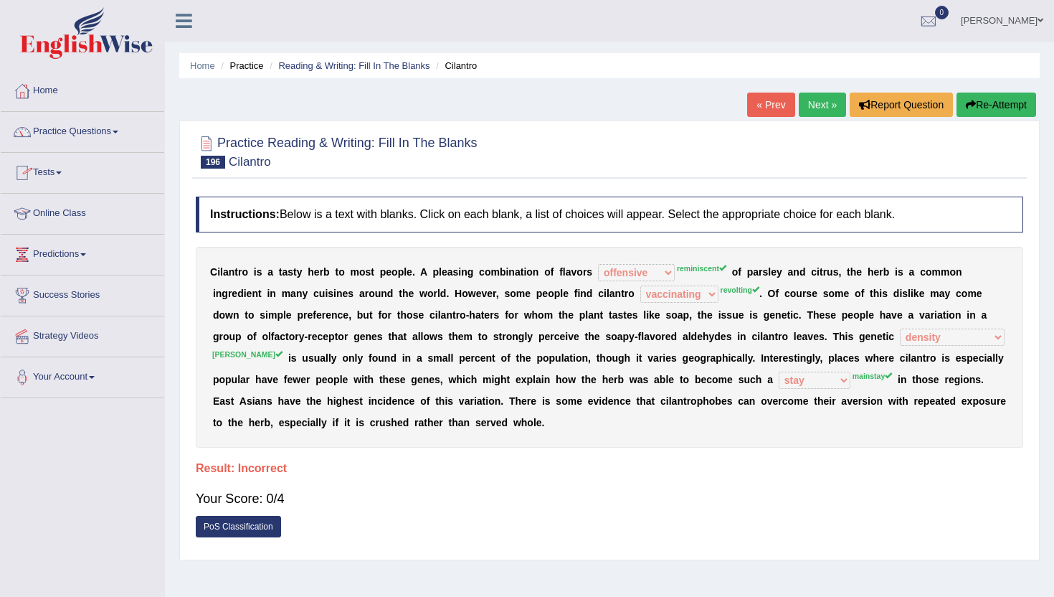
click at [81, 133] on link "Practice Questions" at bounding box center [82, 130] width 163 height 36
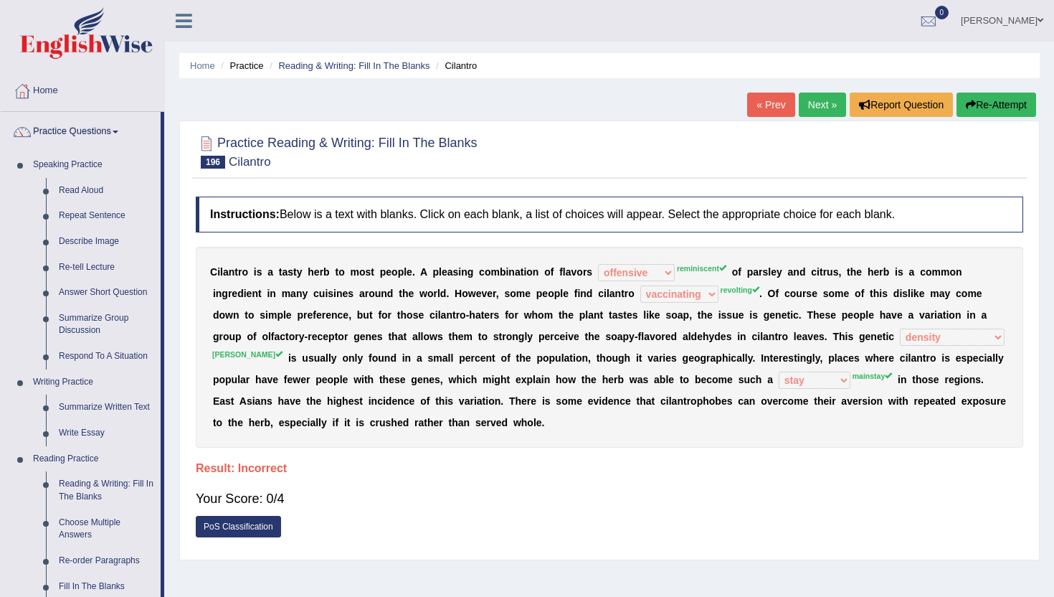
click at [175, 579] on div "Home Practice Reading & Writing: Fill In The Blanks Cilantro « Prev Next » Repo…" at bounding box center [609, 358] width 889 height 717
click at [113, 582] on link "Fill In The Blanks" at bounding box center [106, 587] width 108 height 26
